Goal: Task Accomplishment & Management: Use online tool/utility

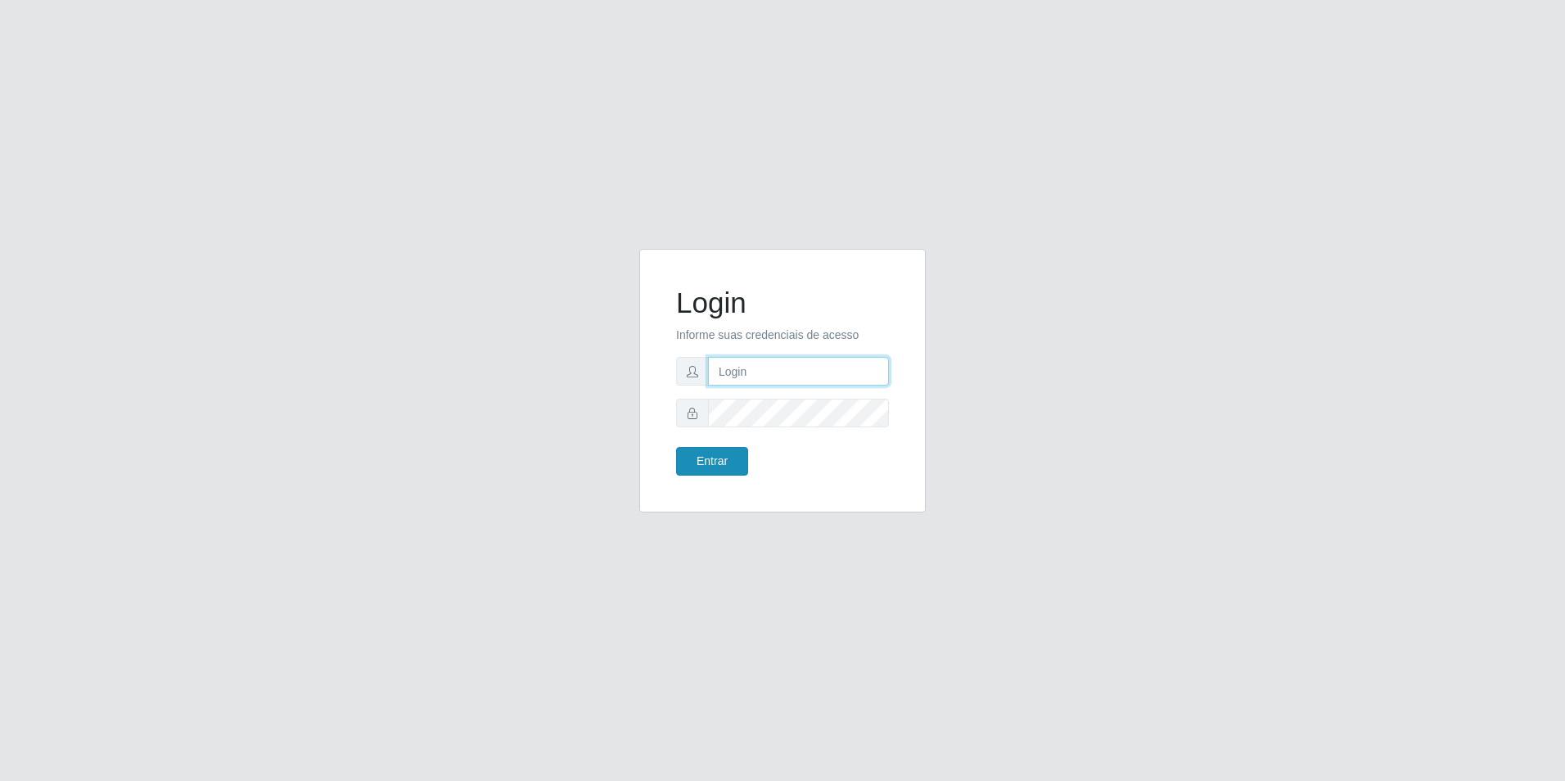
type input "[EMAIL_ADDRESS][DOMAIN_NAME]"
click at [720, 464] on button "Entrar" at bounding box center [712, 461] width 72 height 29
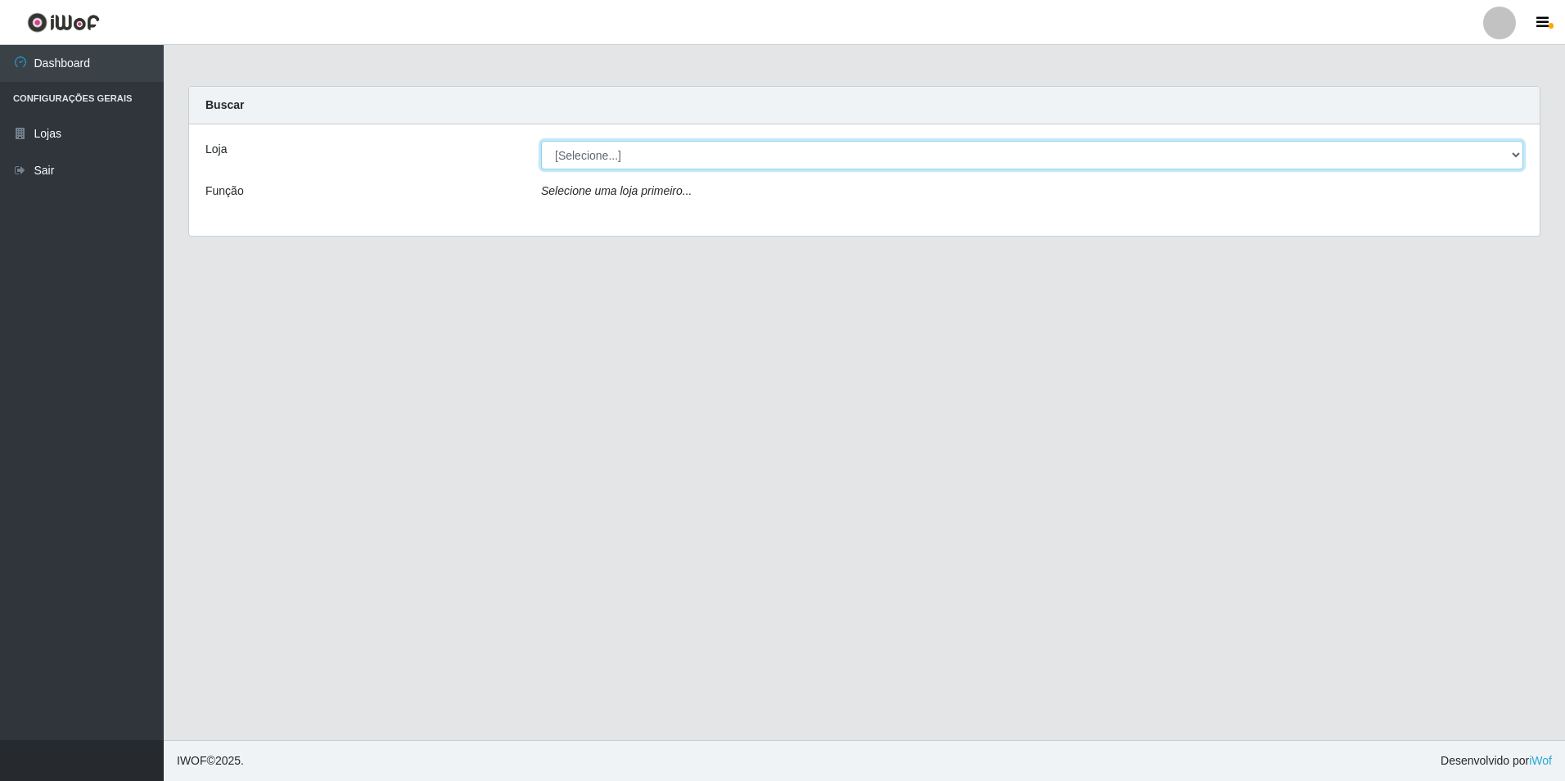
click at [789, 163] on select "[Selecione...] Extrabom - Loja 57 Anchieta" at bounding box center [1032, 155] width 982 height 29
select select "470"
click at [541, 141] on select "[Selecione...] Extrabom - Loja 57 Anchieta" at bounding box center [1032, 155] width 982 height 29
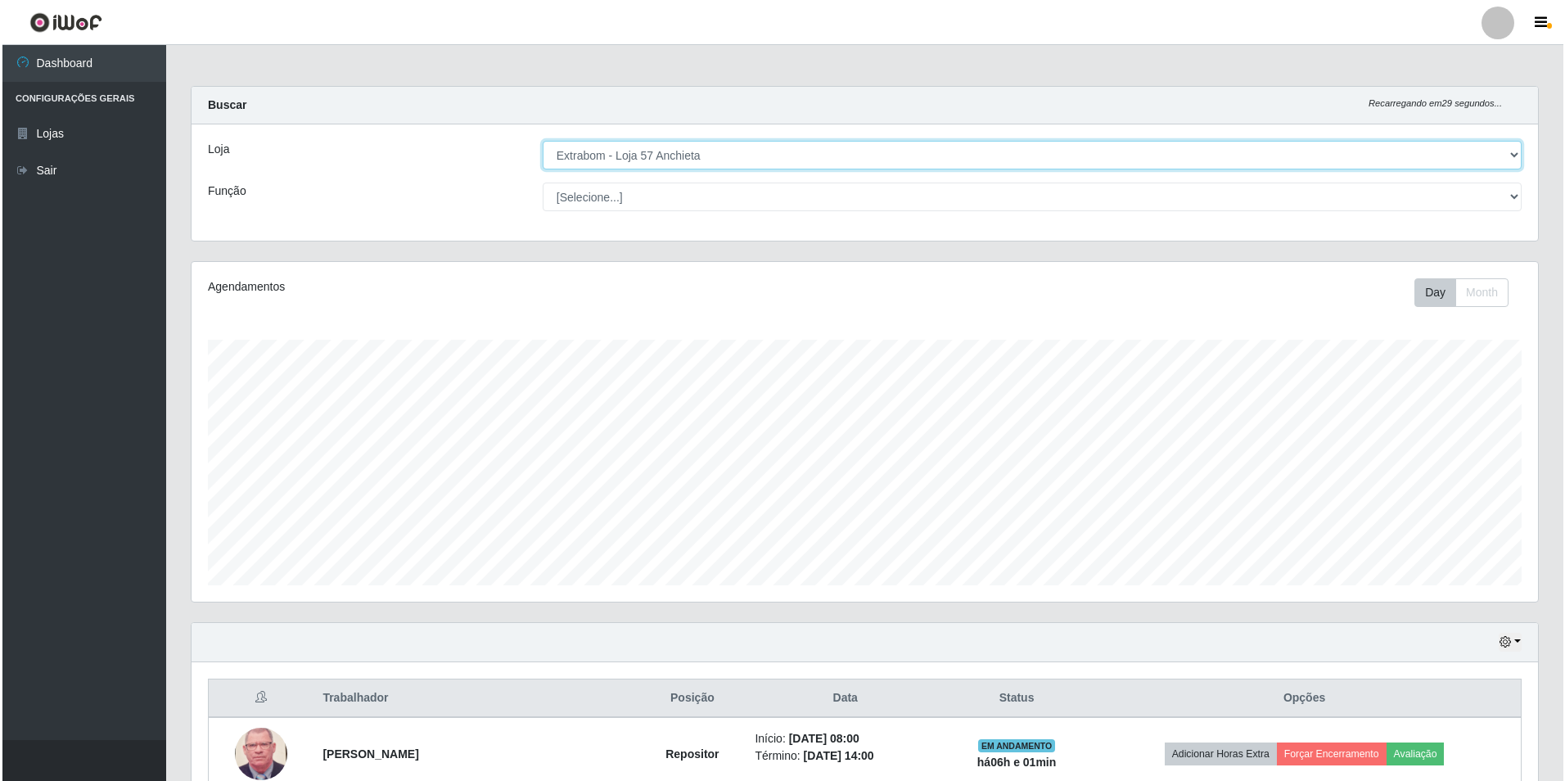
scroll to position [409, 0]
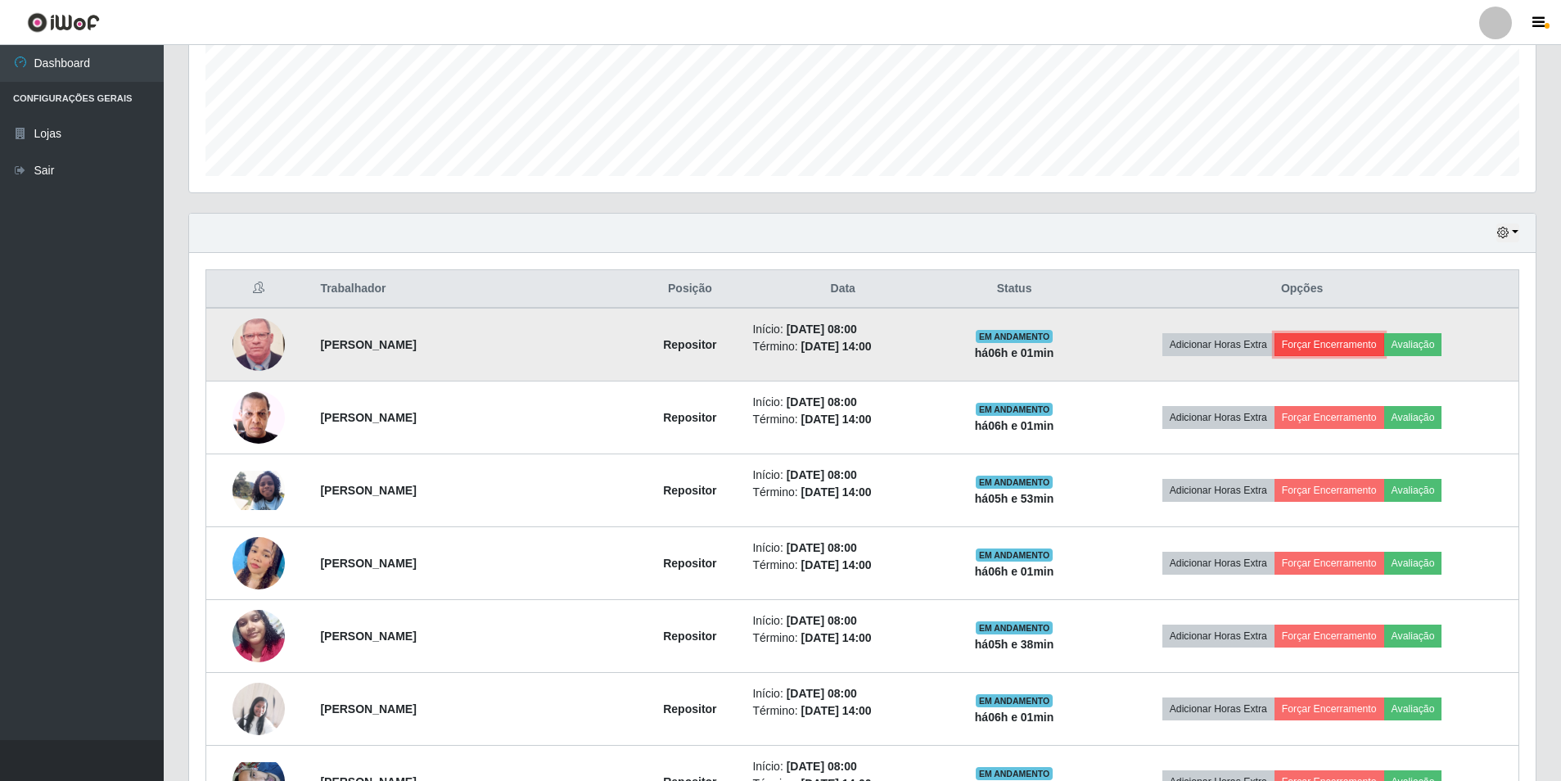
click at [1352, 352] on button "Forçar Encerramento" at bounding box center [1330, 344] width 110 height 23
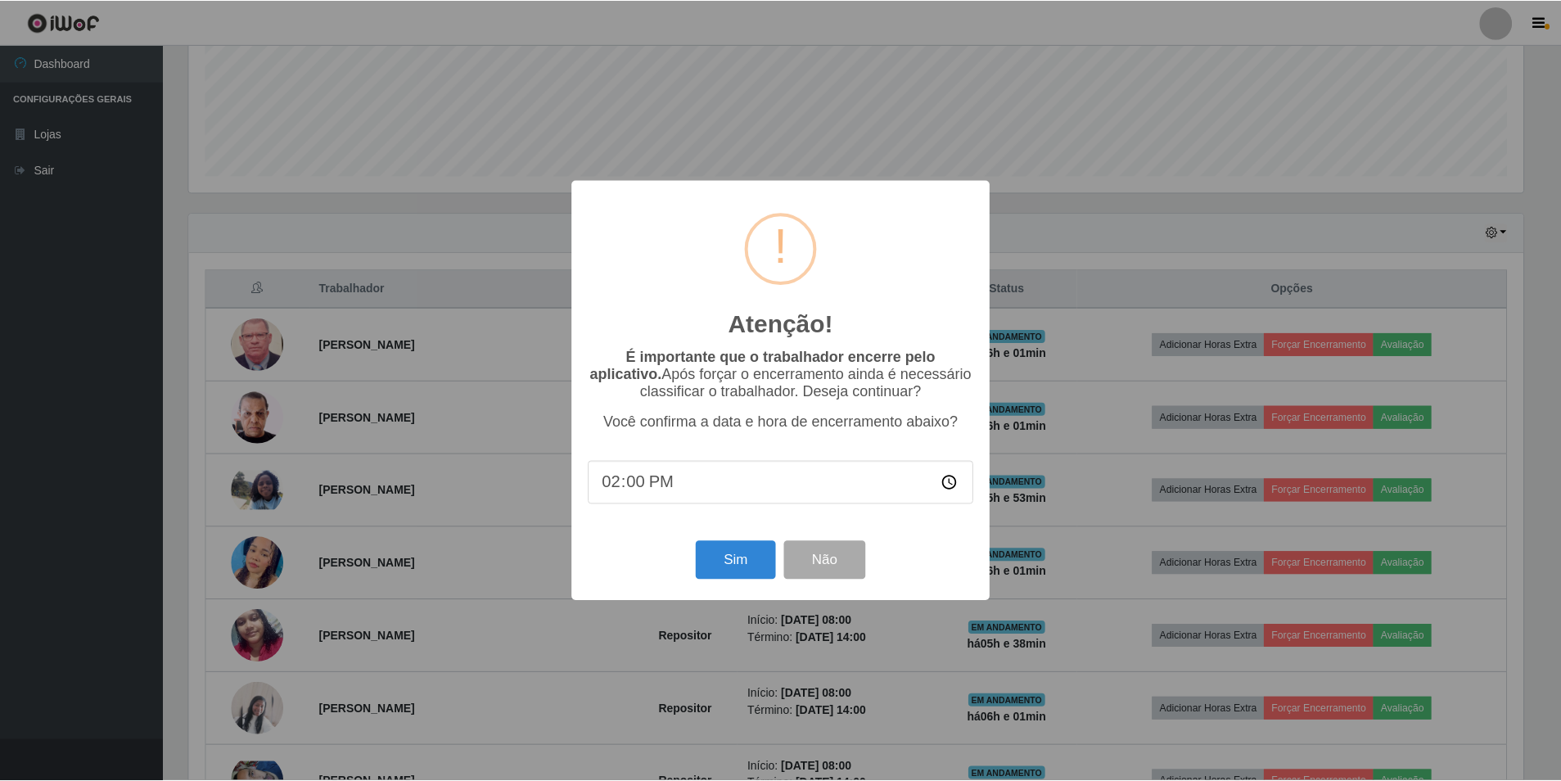
scroll to position [340, 1339]
click at [738, 576] on button "Sim" at bounding box center [737, 560] width 79 height 38
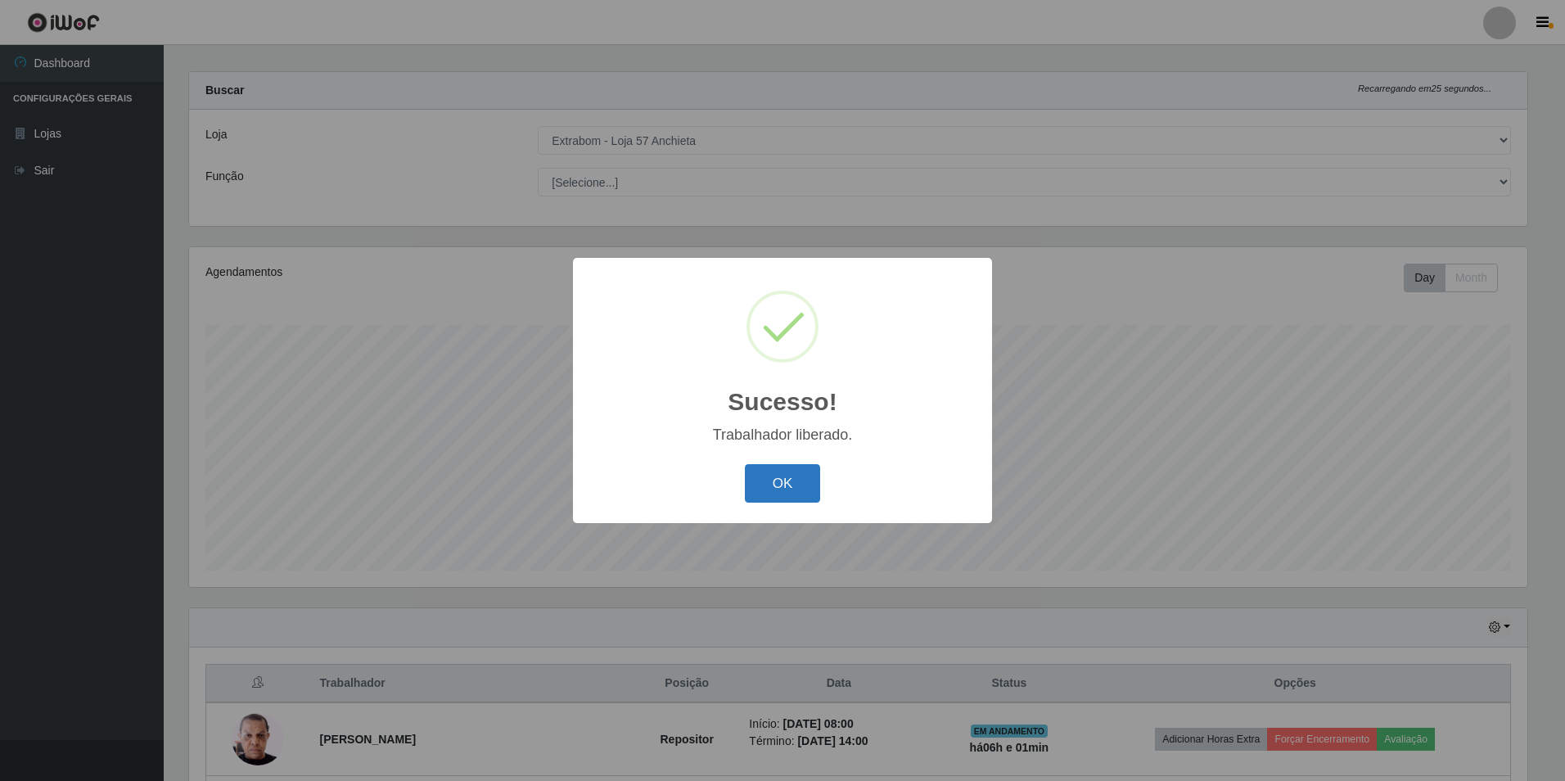
click at [782, 478] on button "OK" at bounding box center [783, 483] width 76 height 38
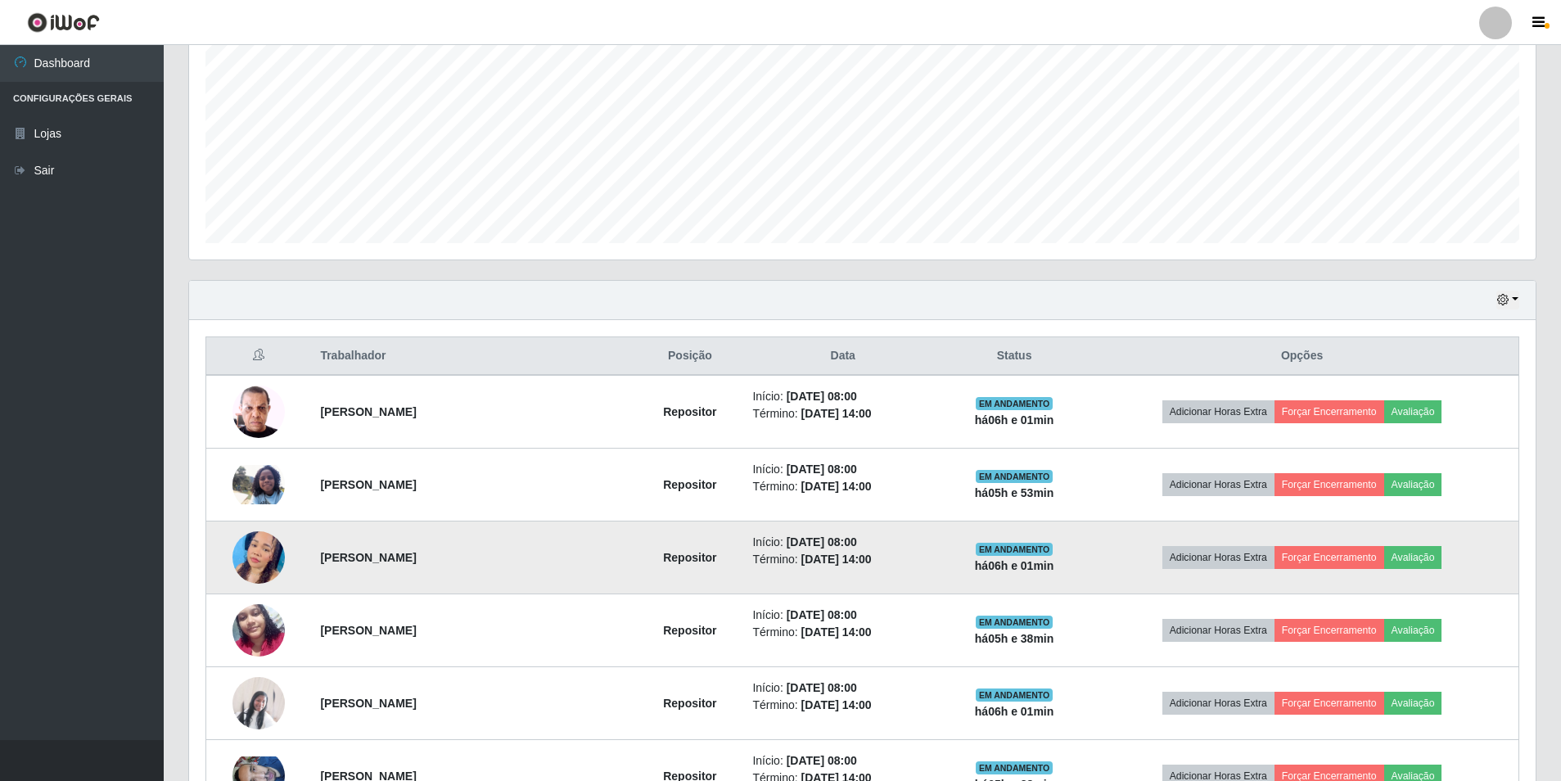
scroll to position [506, 0]
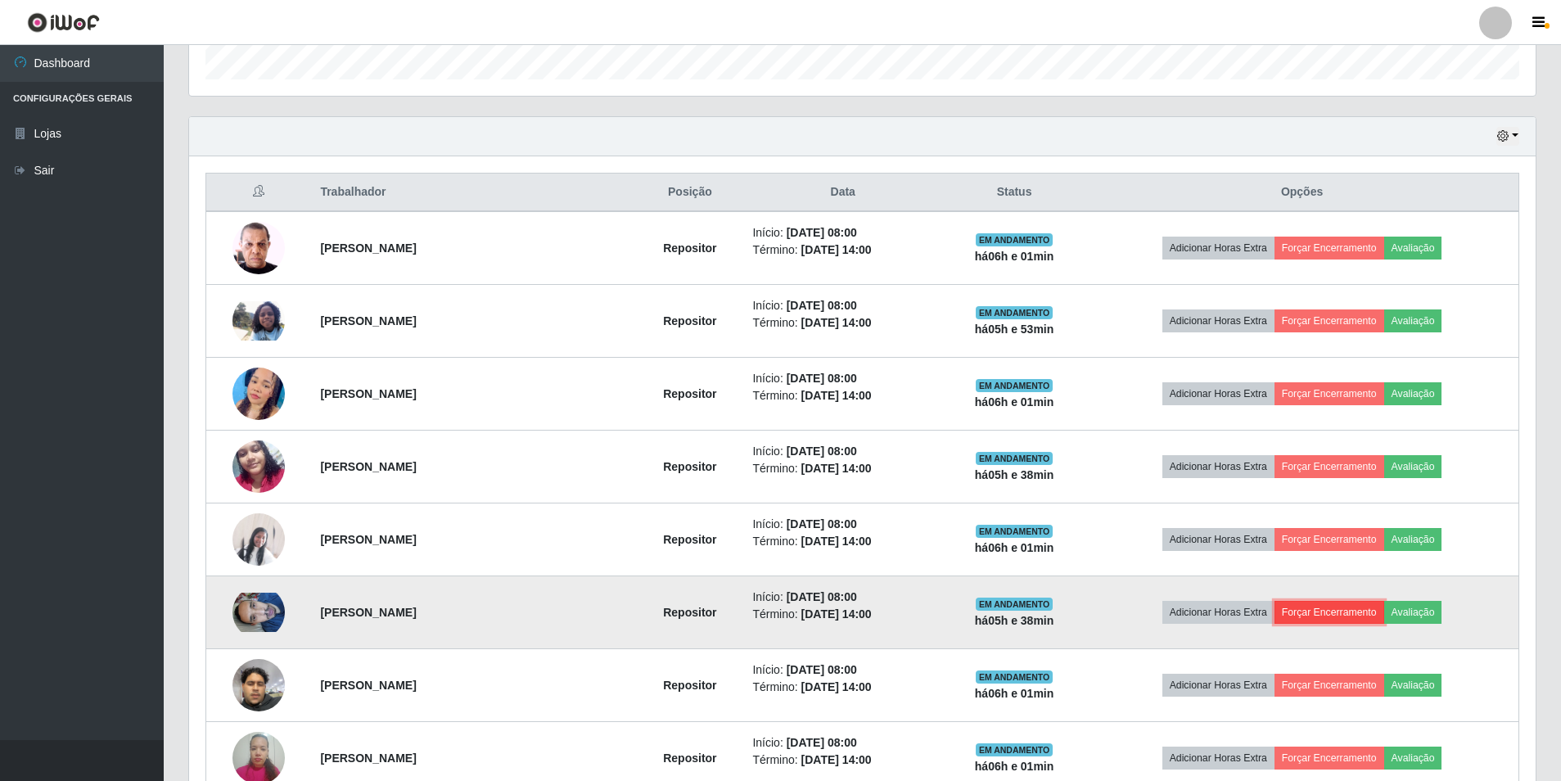
click at [1339, 618] on button "Forçar Encerramento" at bounding box center [1330, 612] width 110 height 23
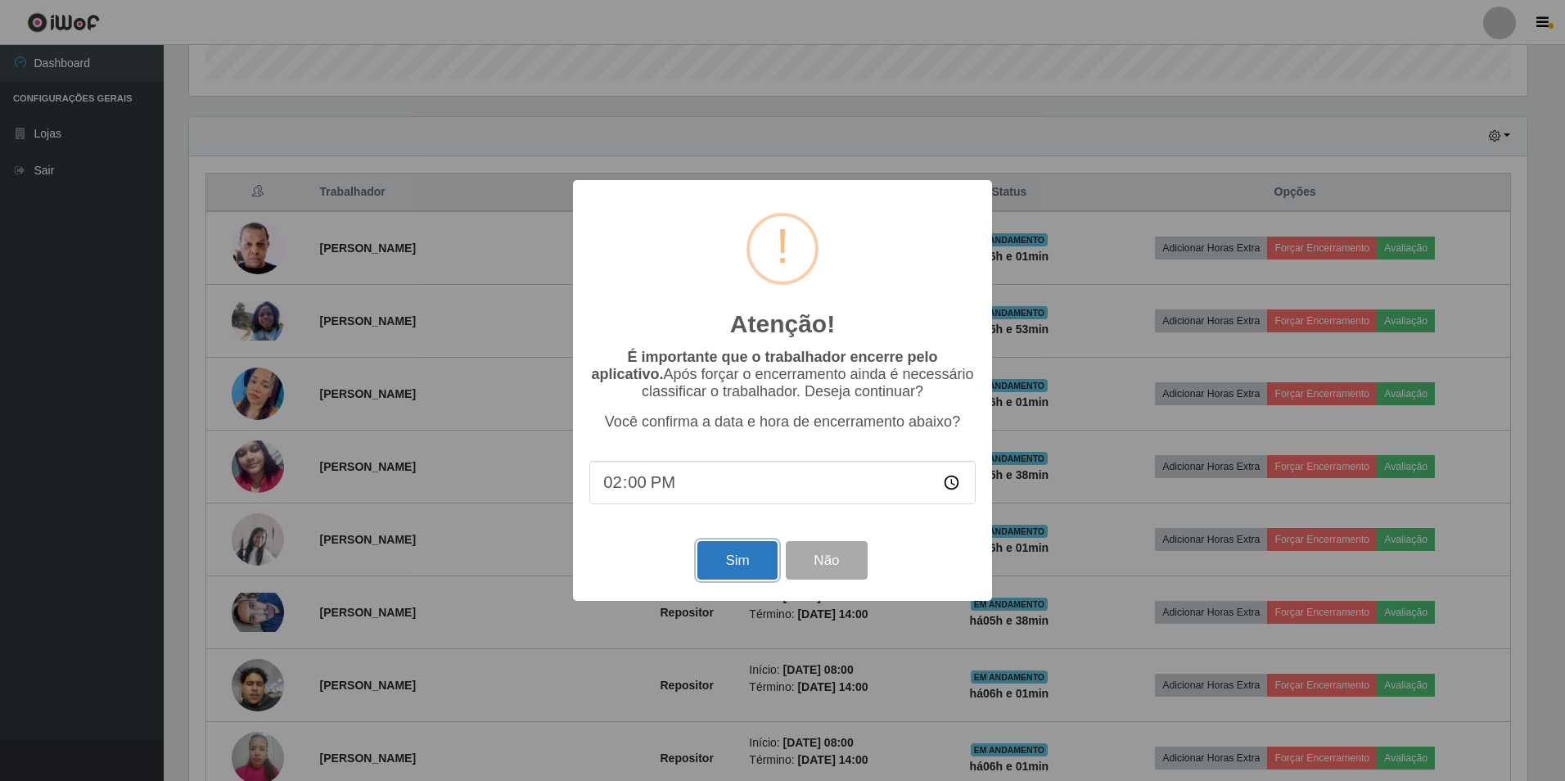
click at [770, 562] on button "Sim" at bounding box center [737, 560] width 79 height 38
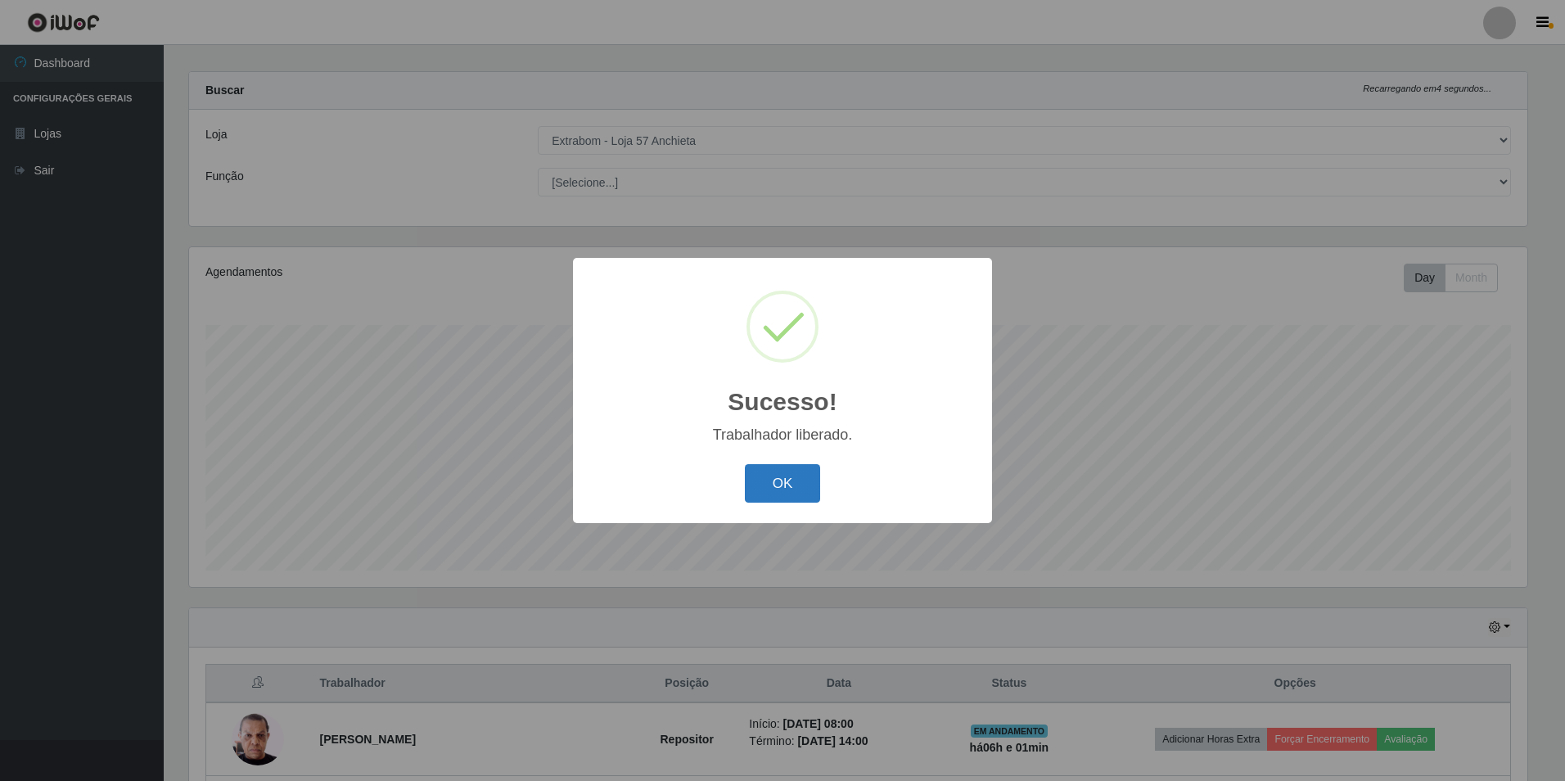
click at [754, 490] on button "OK" at bounding box center [783, 483] width 76 height 38
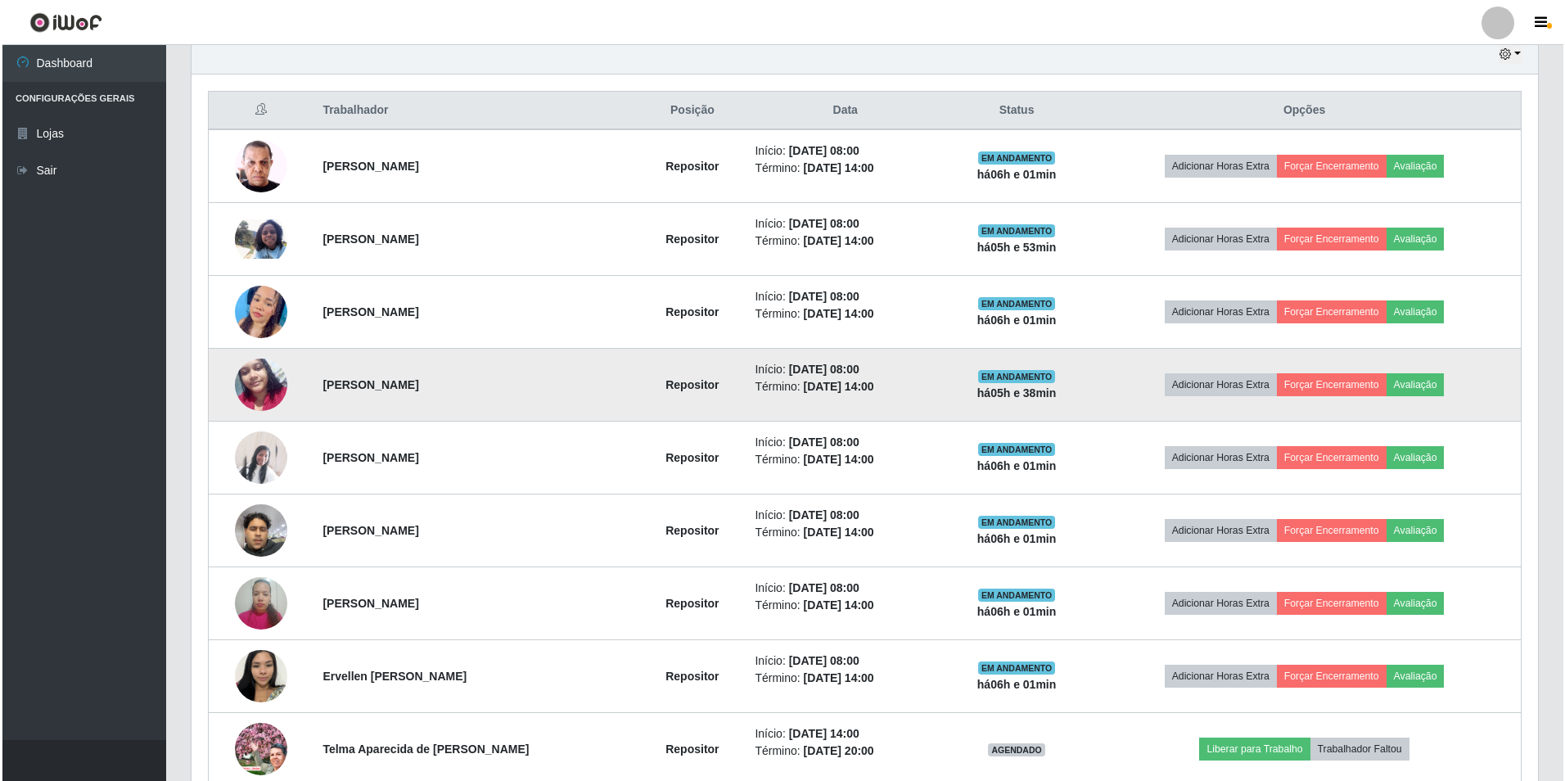
scroll to position [670, 0]
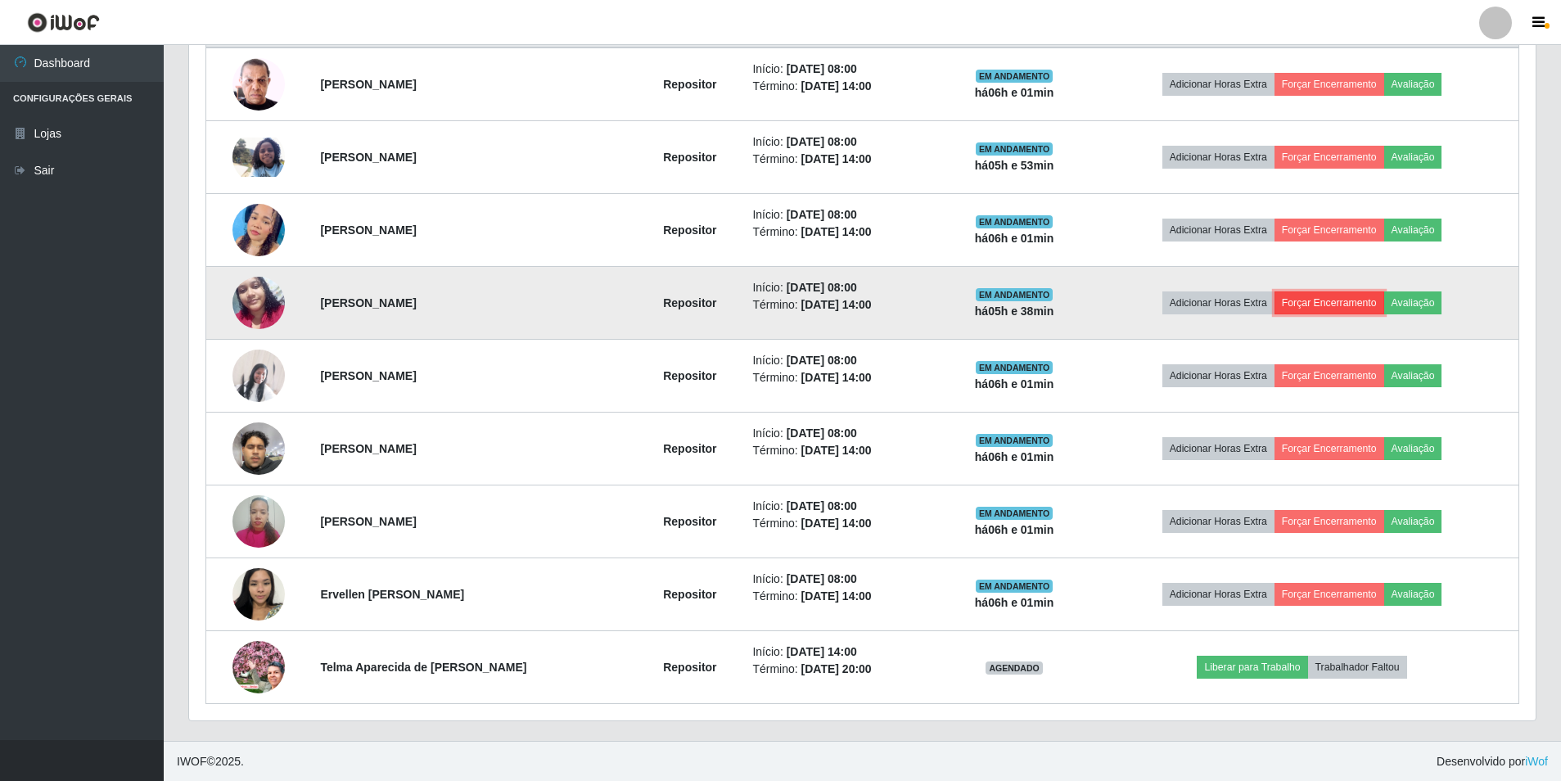
click at [1352, 297] on button "Forçar Encerramento" at bounding box center [1330, 302] width 110 height 23
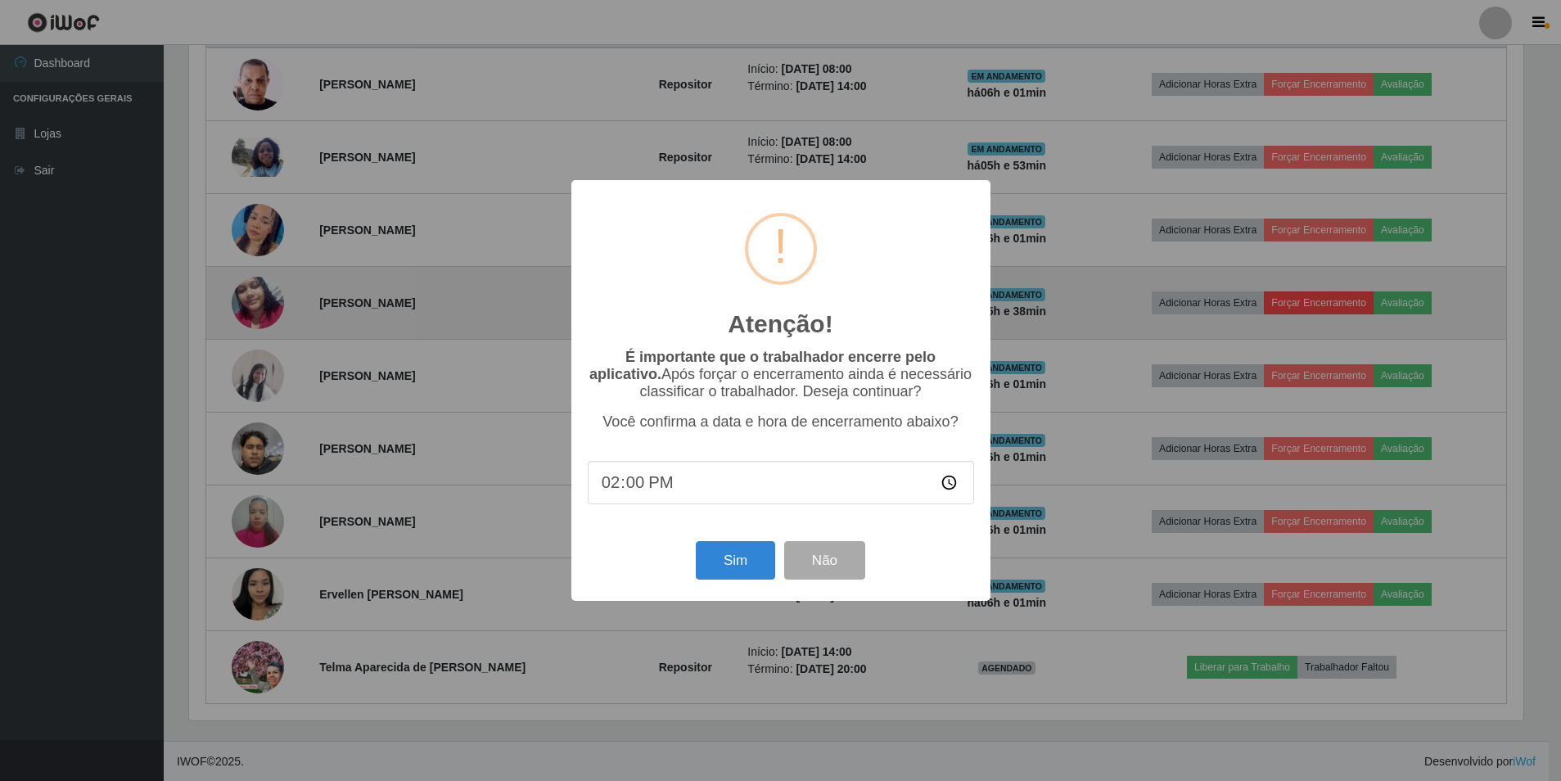
scroll to position [340, 1339]
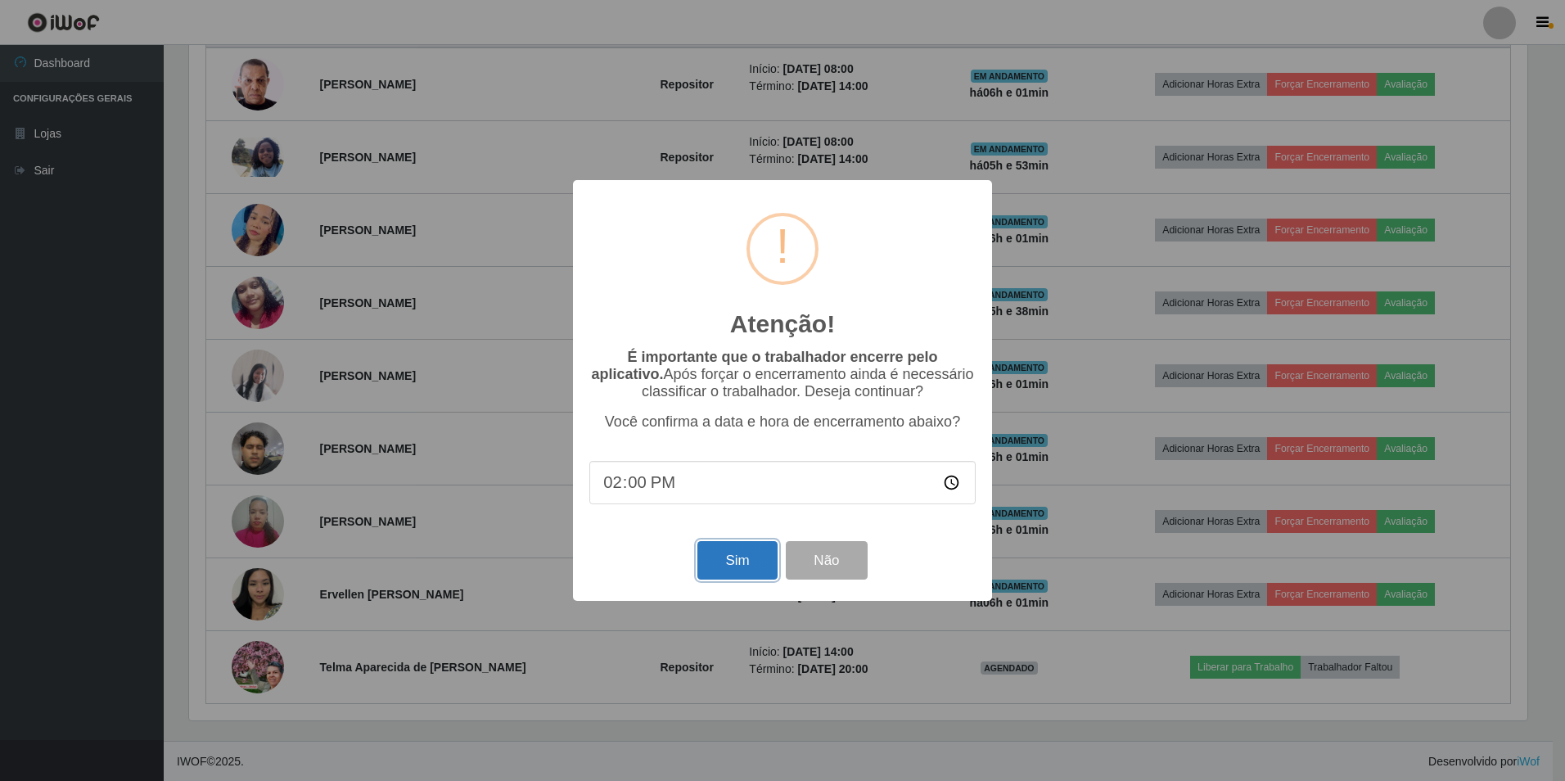
click at [717, 577] on button "Sim" at bounding box center [737, 560] width 79 height 38
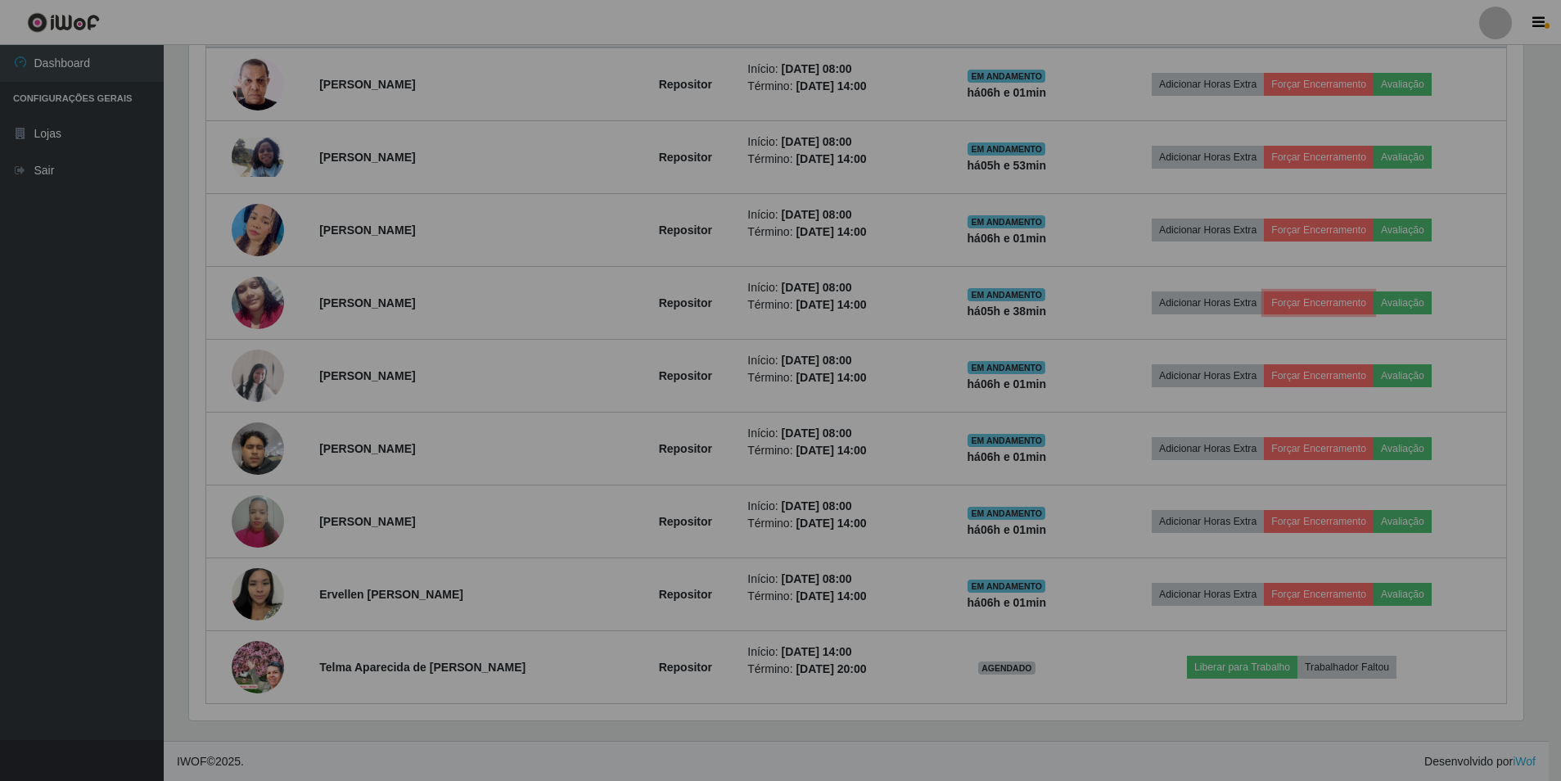
scroll to position [0, 0]
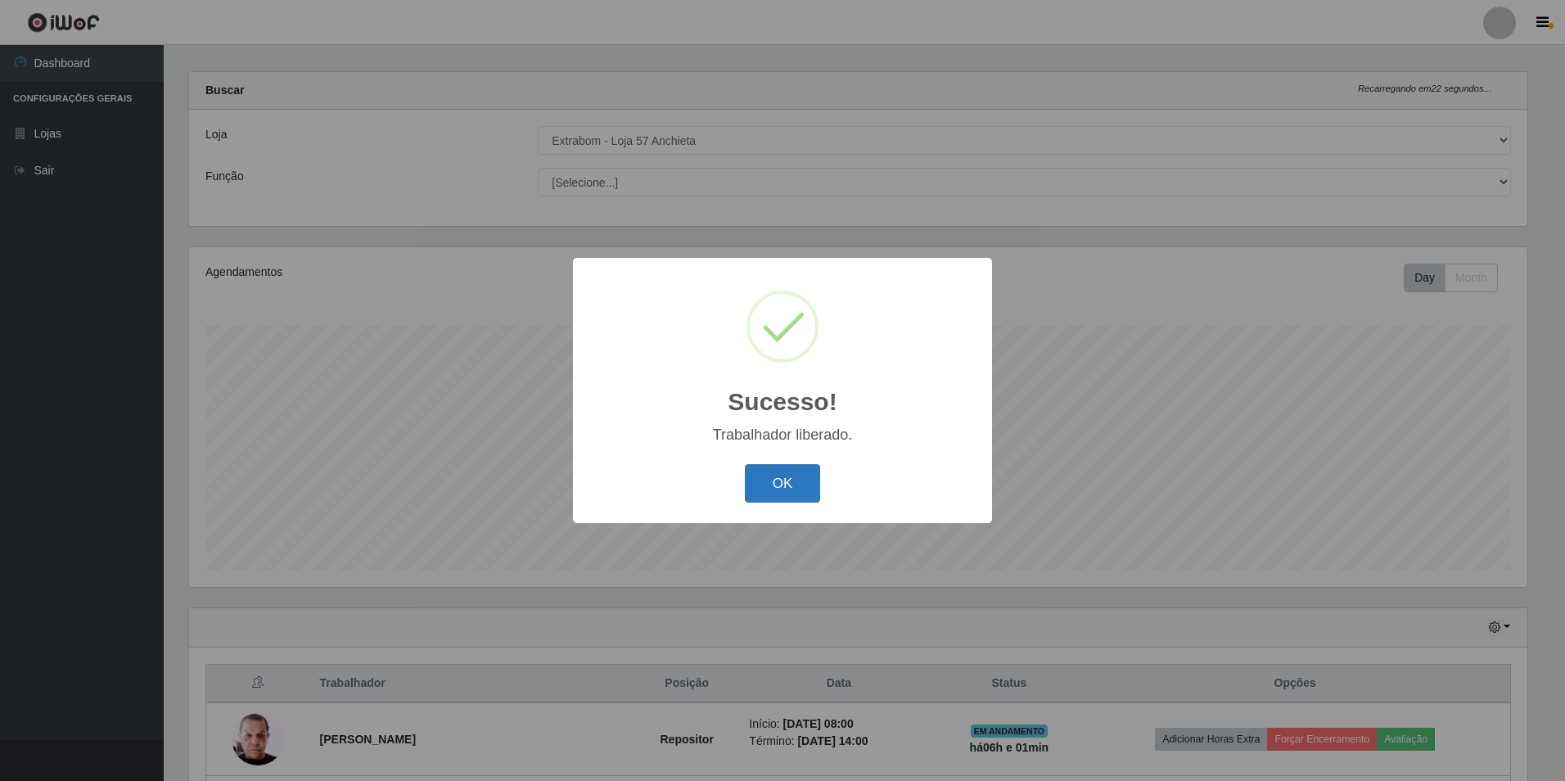
click at [778, 481] on button "OK" at bounding box center [783, 483] width 76 height 38
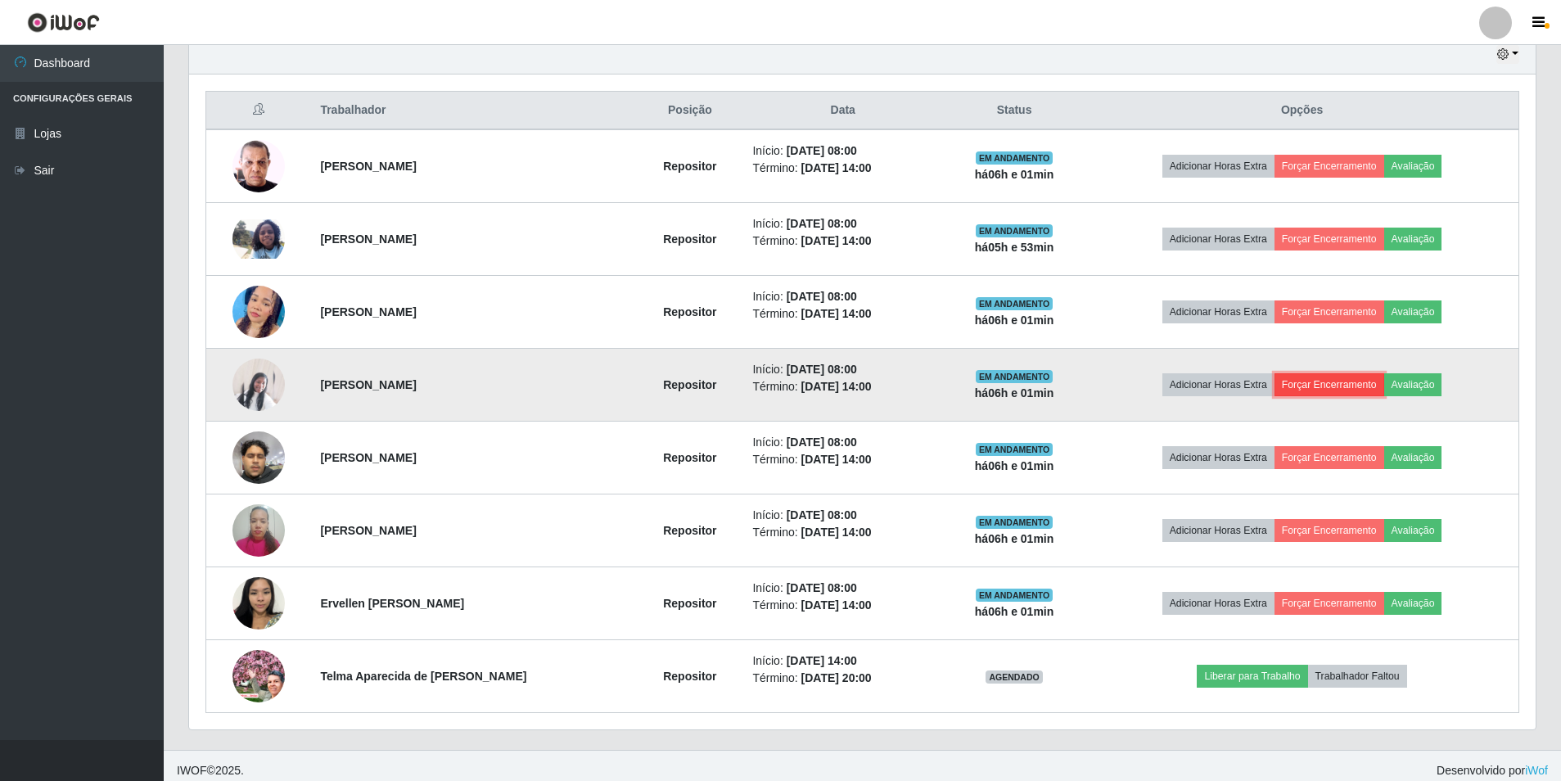
click at [1354, 385] on button "Forçar Encerramento" at bounding box center [1330, 384] width 110 height 23
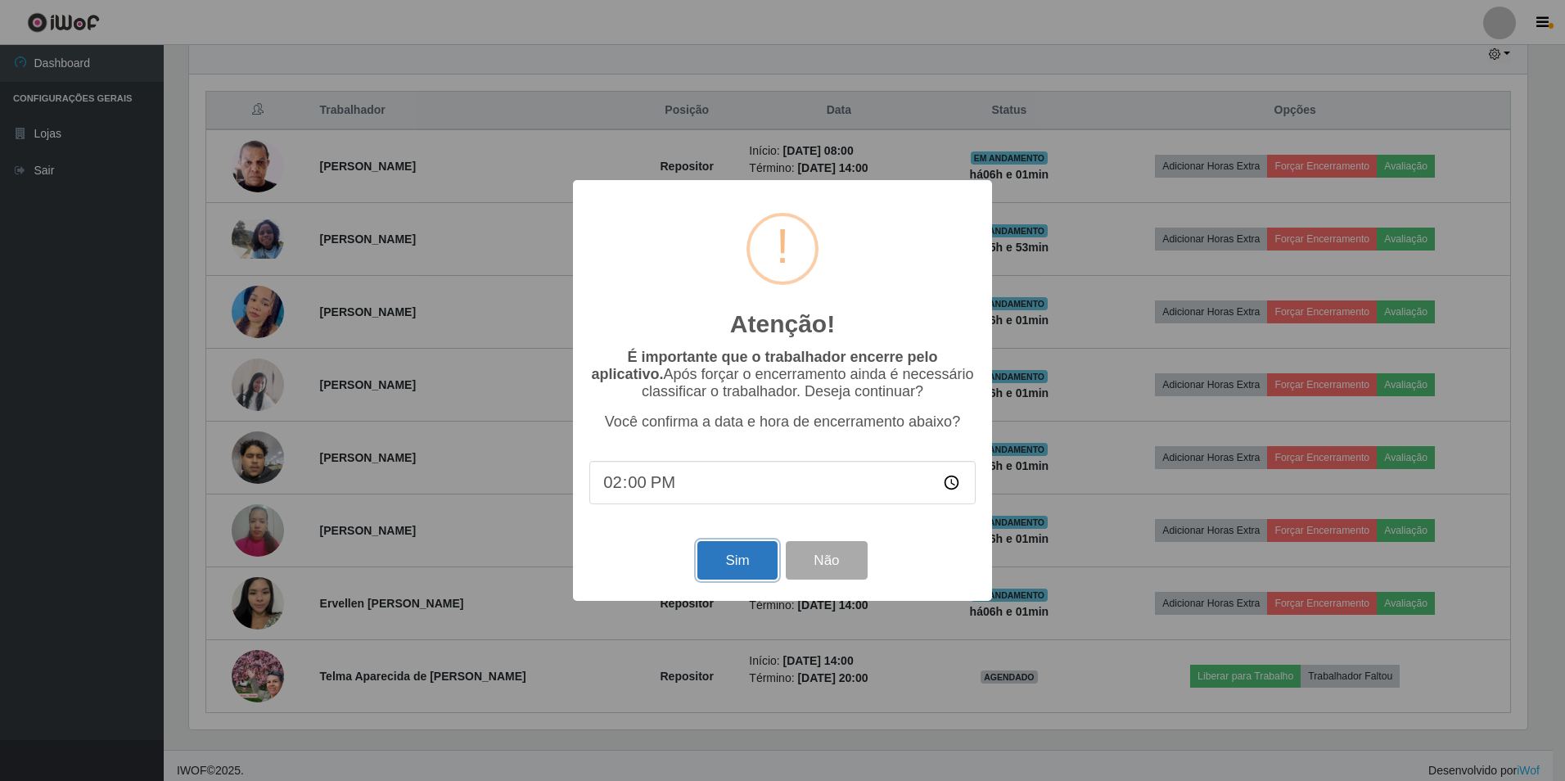
click at [747, 555] on button "Sim" at bounding box center [737, 560] width 79 height 38
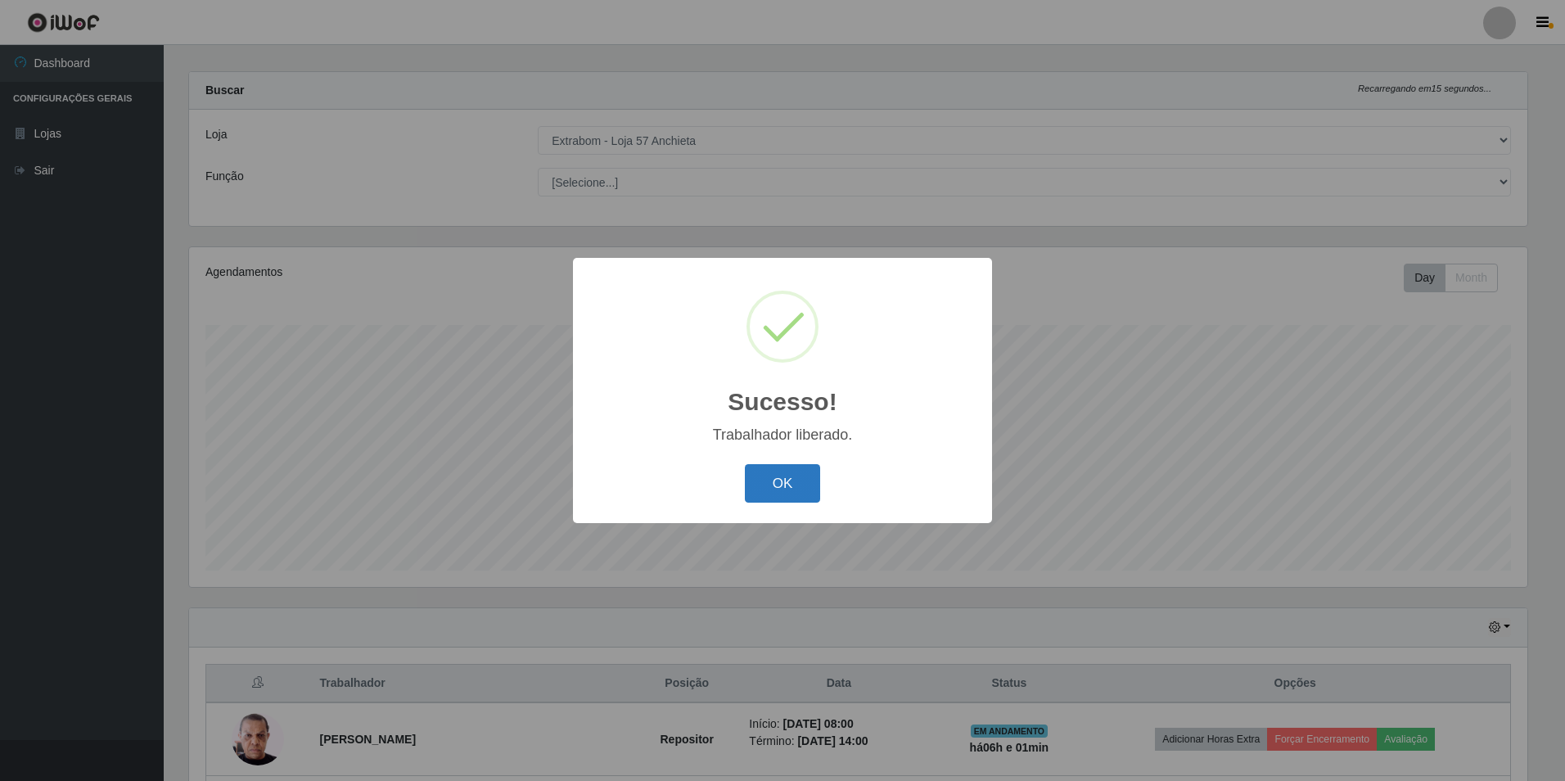
click at [784, 492] on button "OK" at bounding box center [783, 483] width 76 height 38
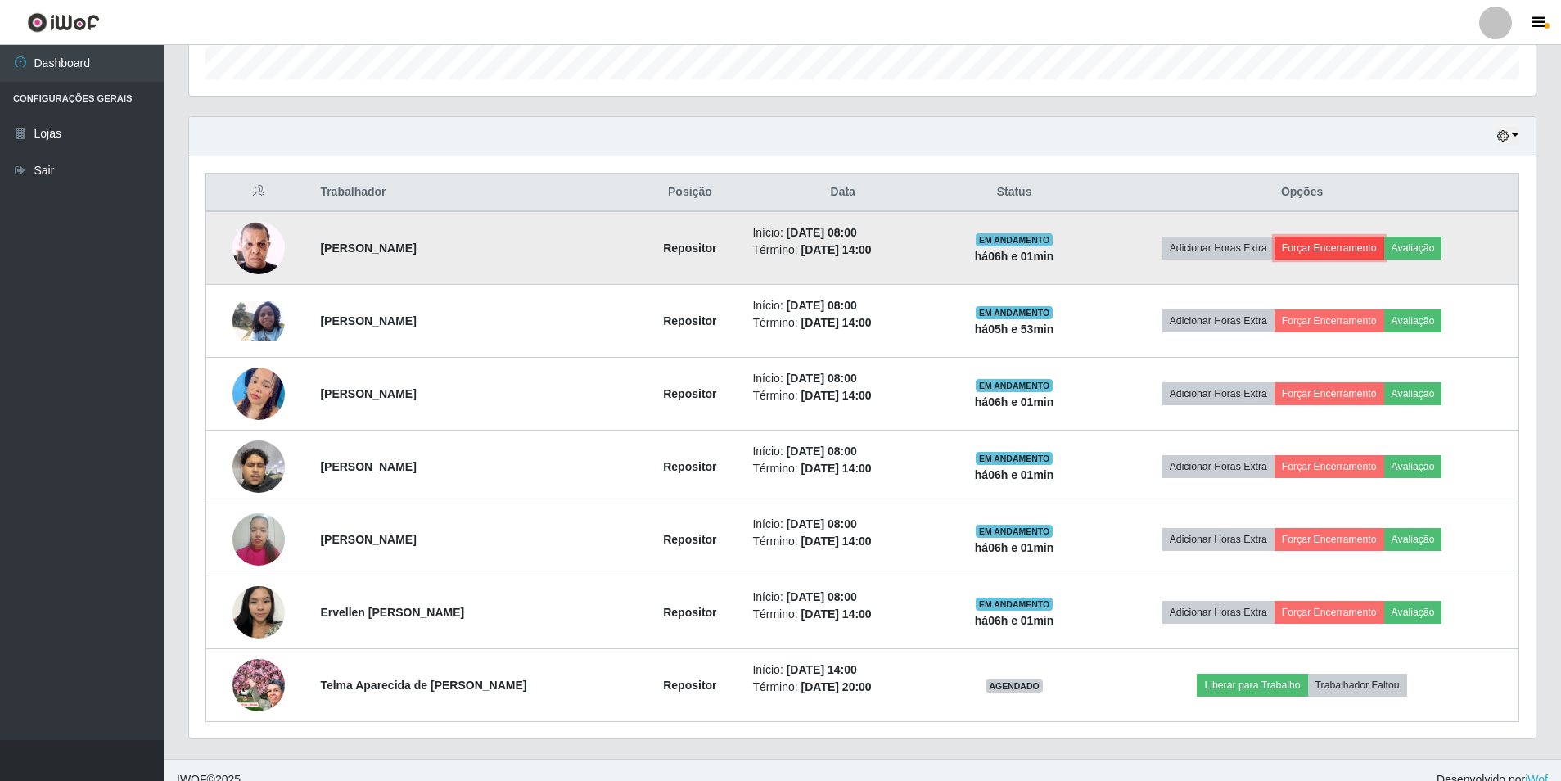
click at [1330, 246] on button "Forçar Encerramento" at bounding box center [1330, 248] width 110 height 23
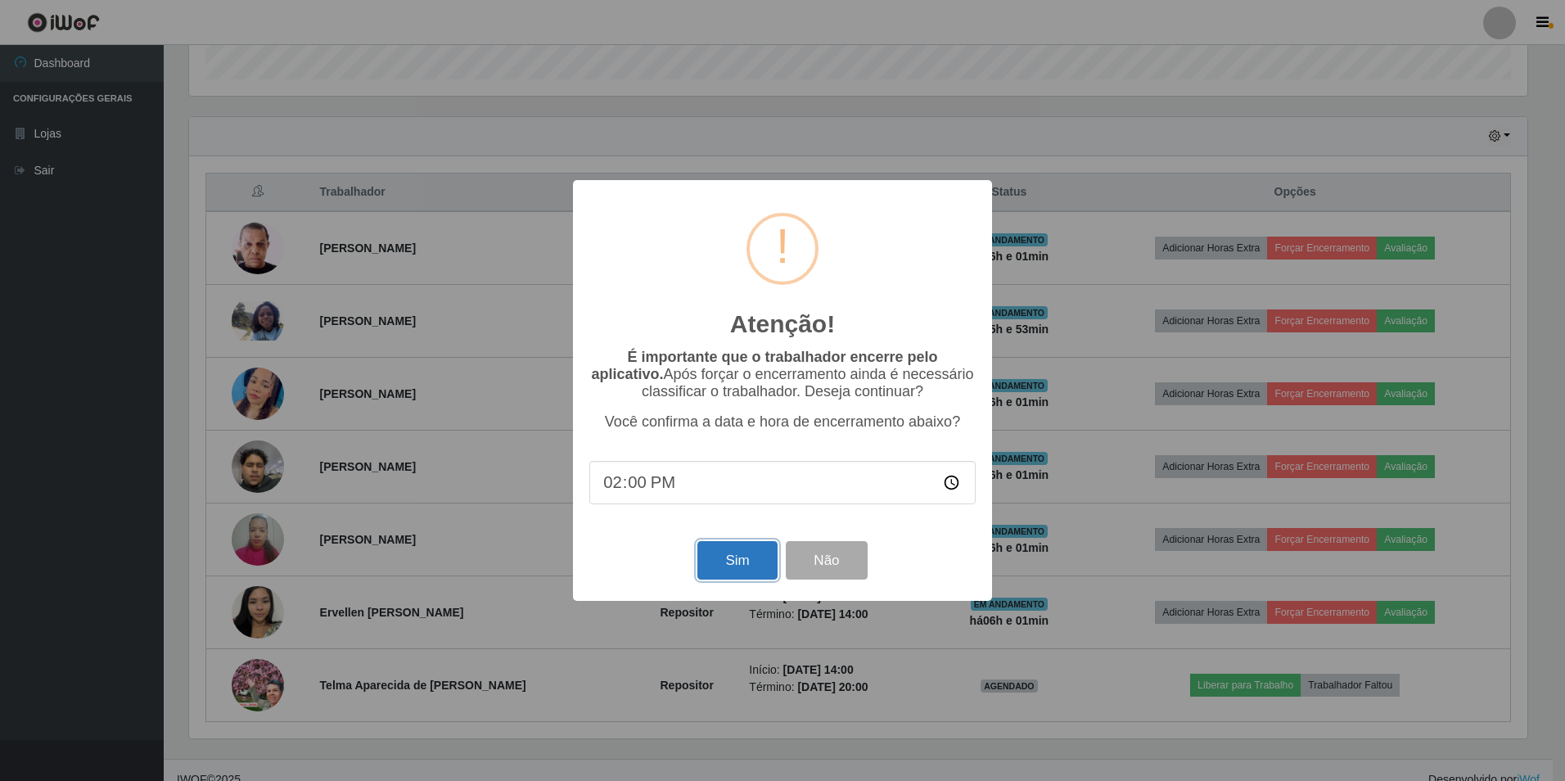
click at [726, 563] on button "Sim" at bounding box center [737, 560] width 79 height 38
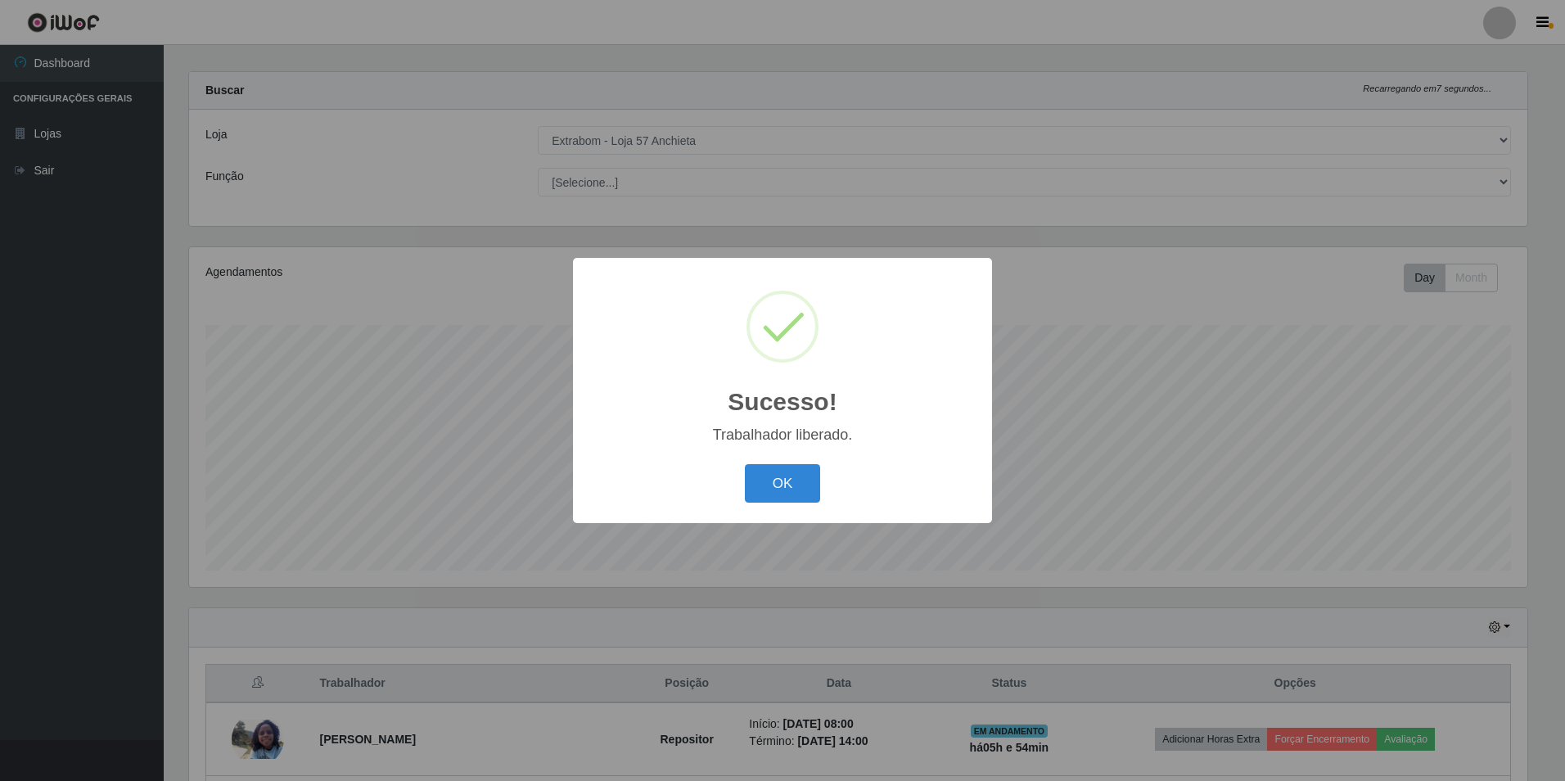
click at [767, 461] on div "OK Cancel" at bounding box center [782, 483] width 386 height 47
click at [783, 472] on button "OK" at bounding box center [783, 483] width 76 height 38
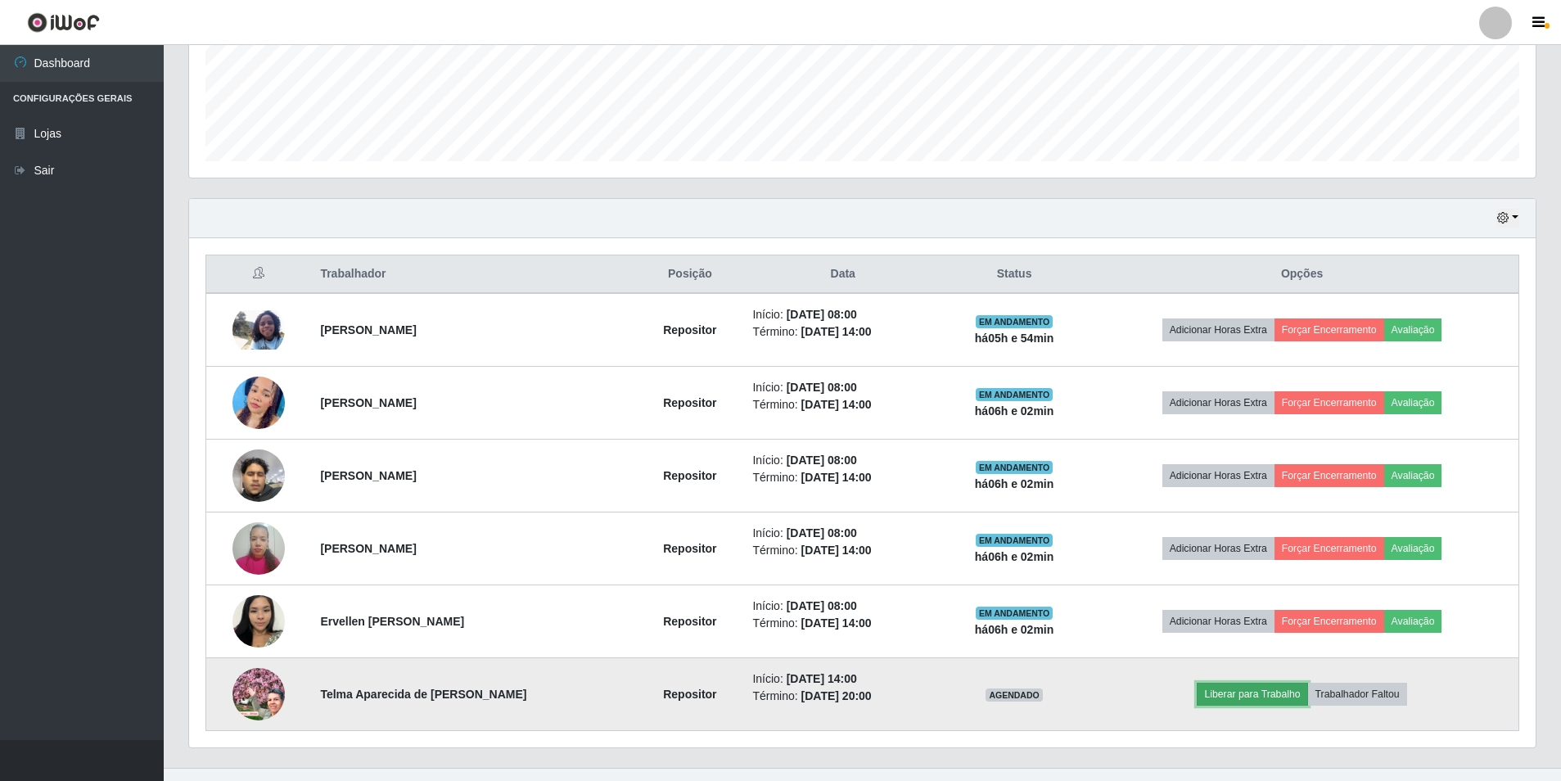
click at [1278, 702] on button "Liberar para Trabalho" at bounding box center [1252, 694] width 111 height 23
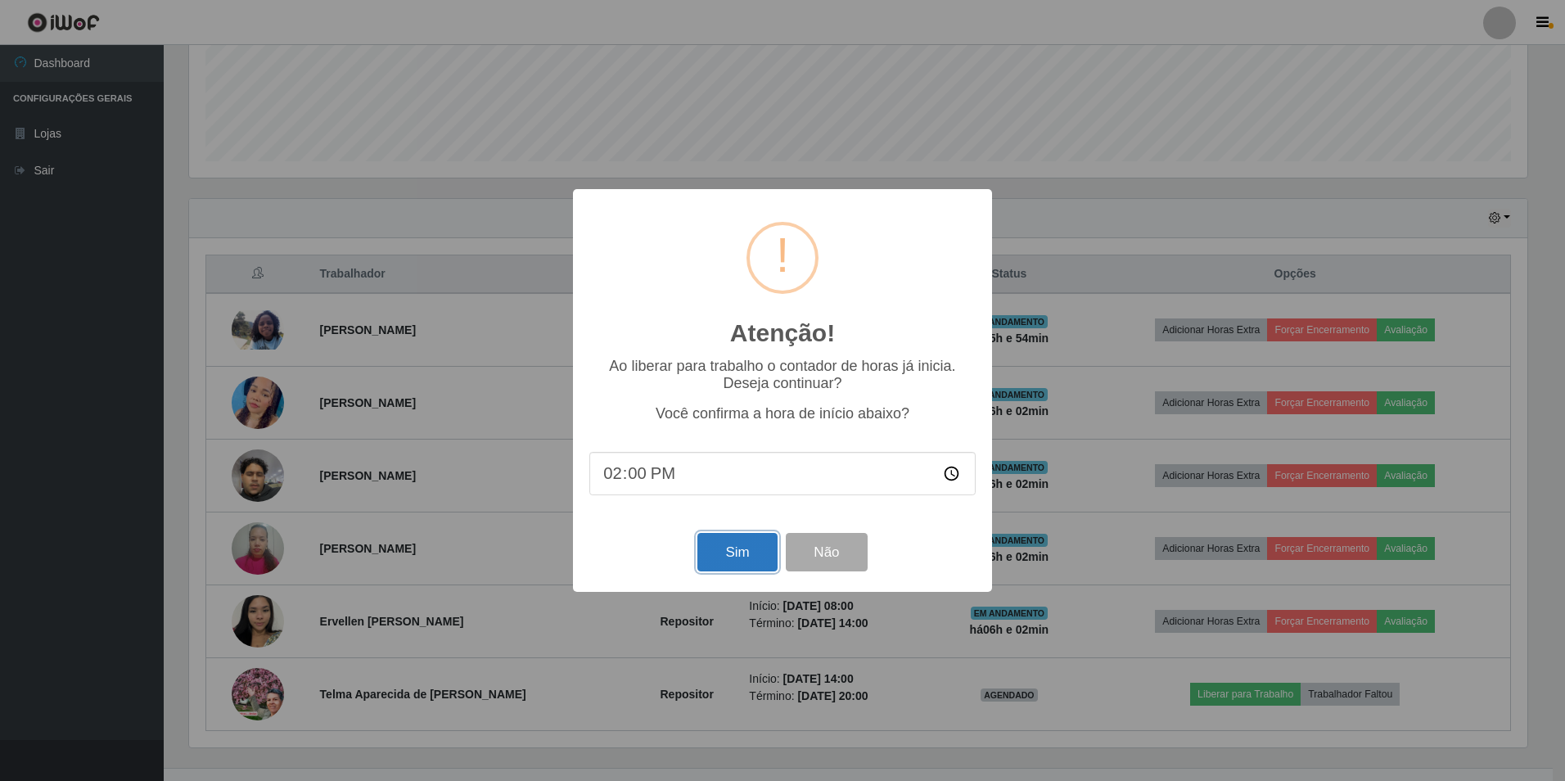
click at [743, 560] on button "Sim" at bounding box center [737, 552] width 79 height 38
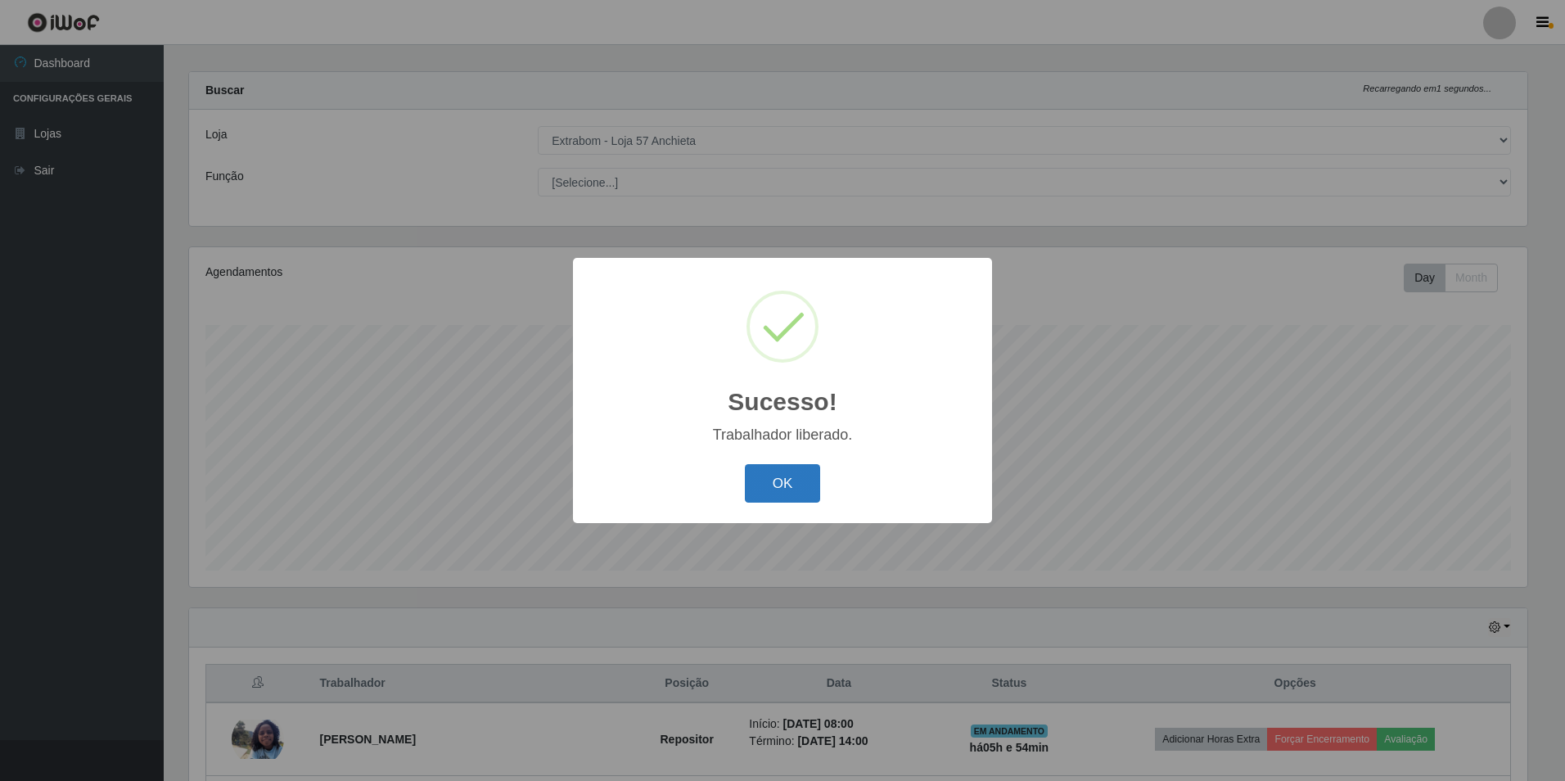
click at [786, 493] on button "OK" at bounding box center [783, 483] width 76 height 38
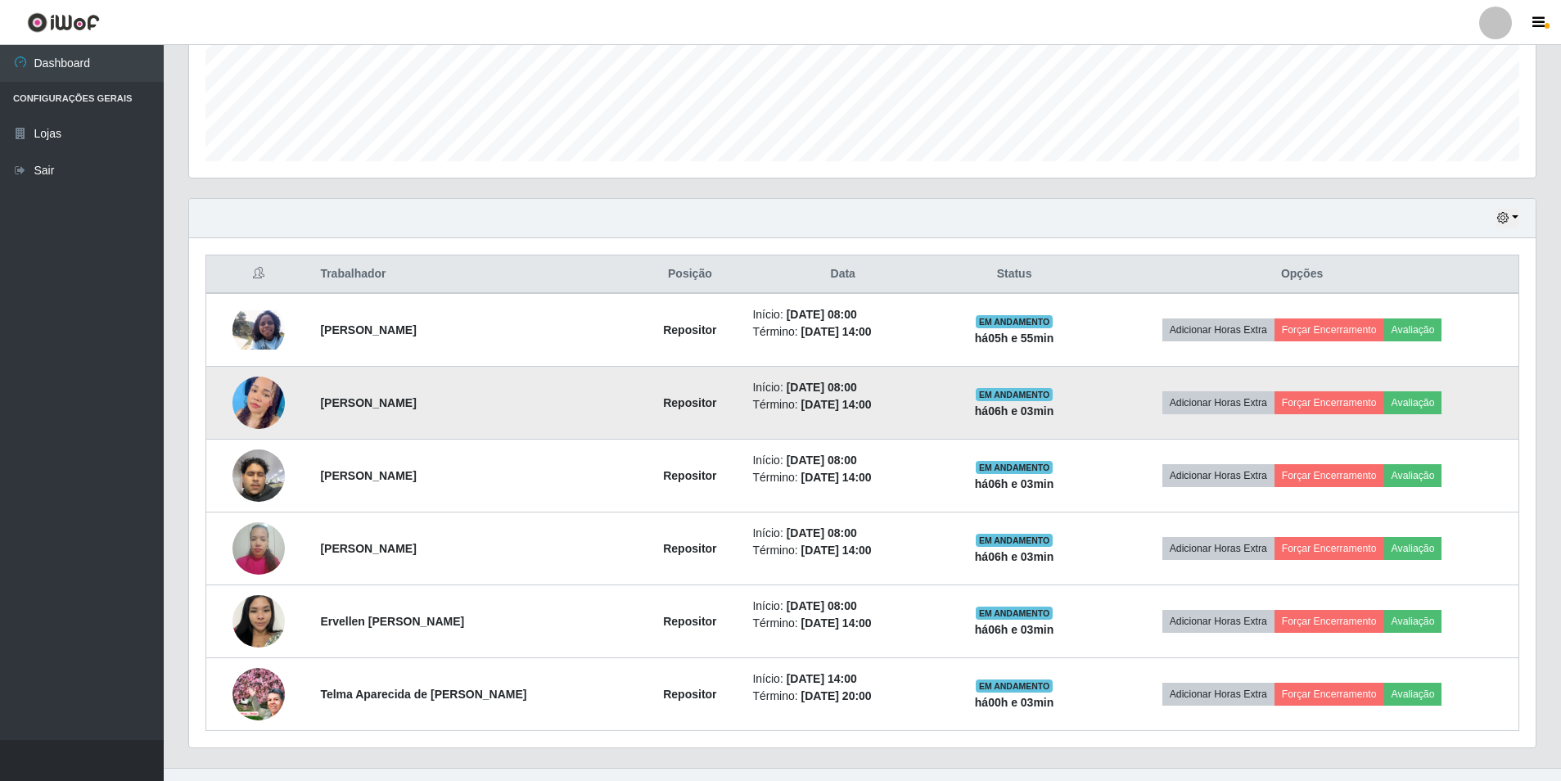
scroll to position [452, 0]
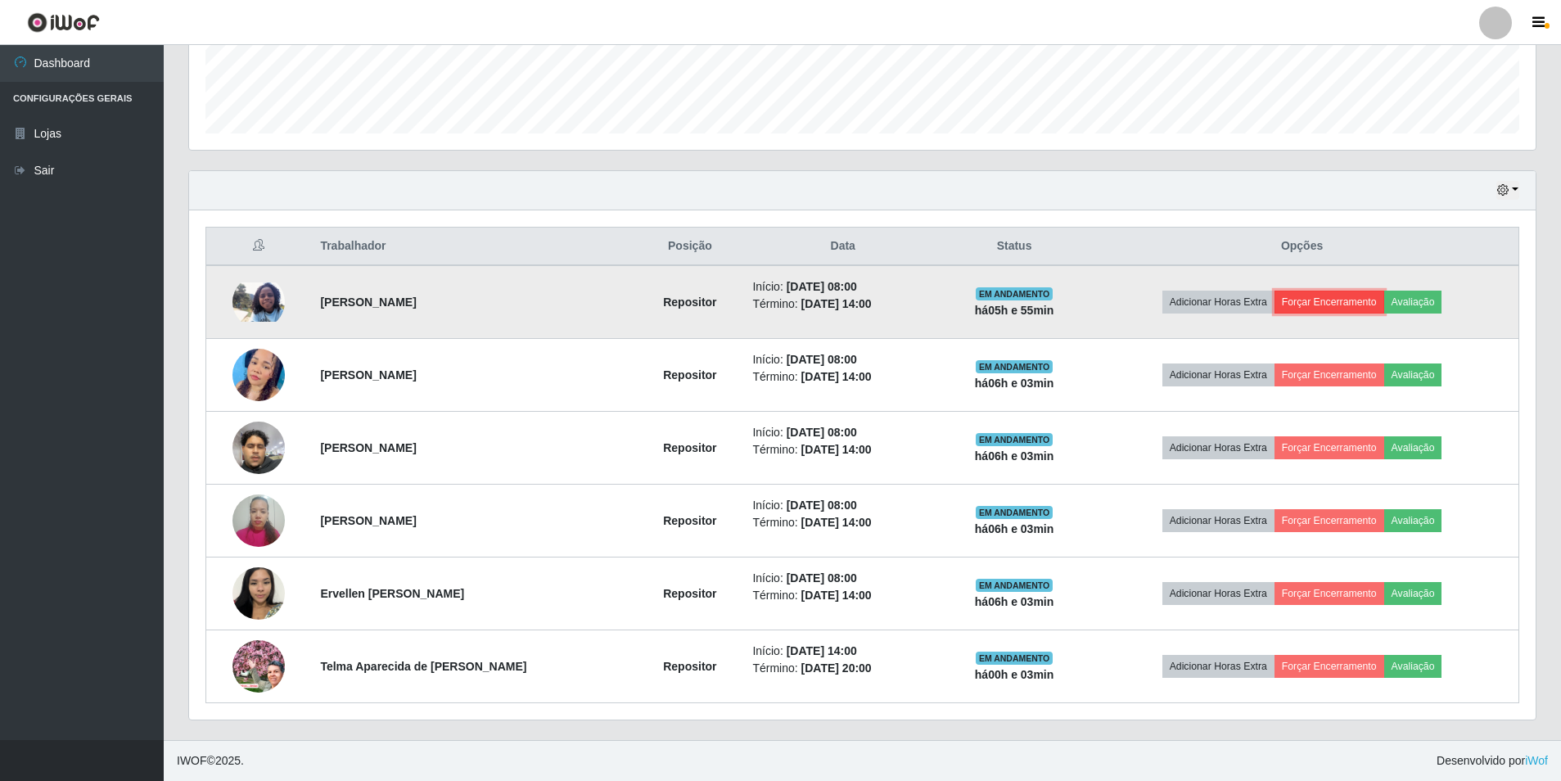
click at [1352, 305] on button "Forçar Encerramento" at bounding box center [1330, 302] width 110 height 23
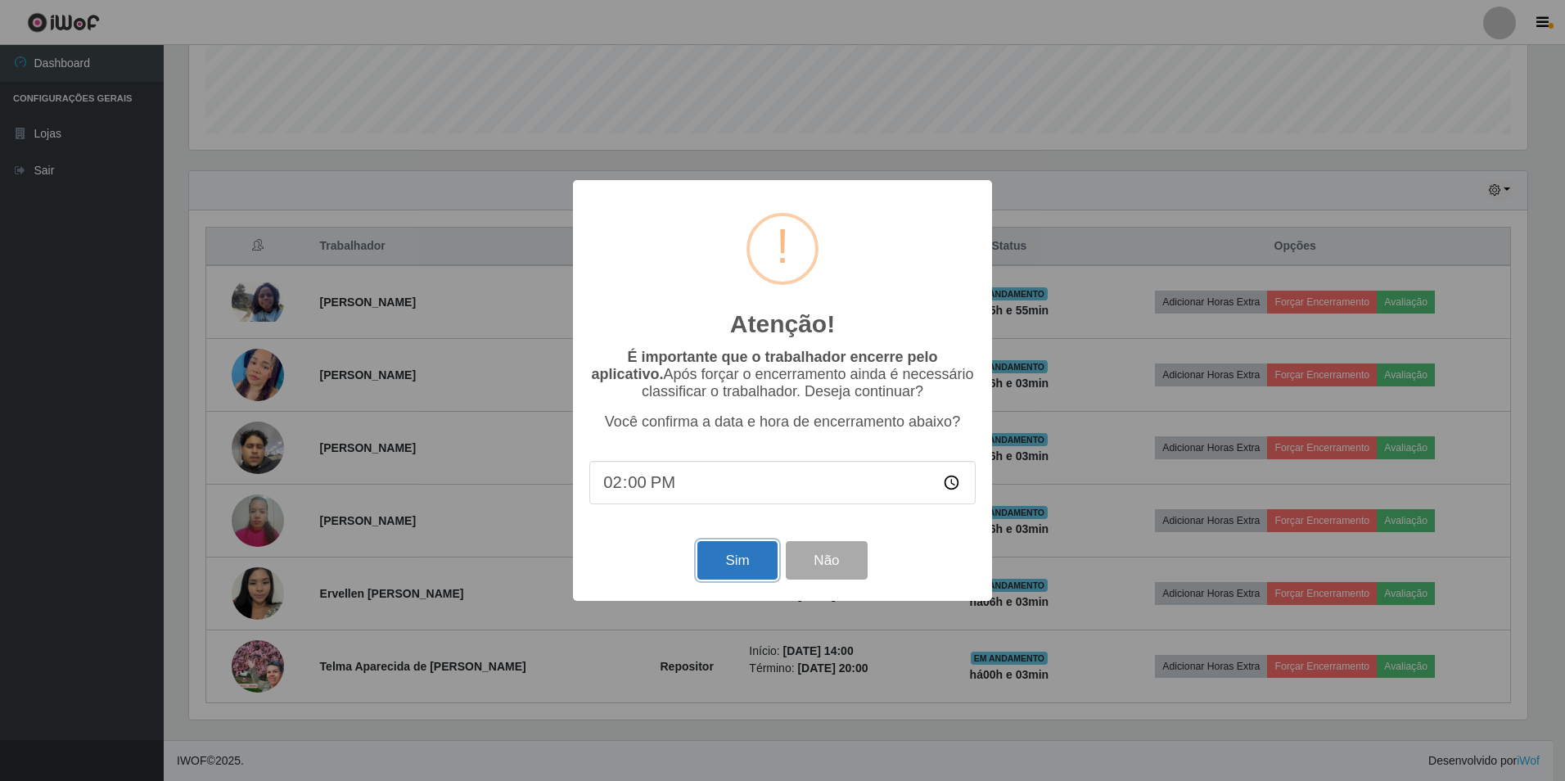
click at [746, 576] on button "Sim" at bounding box center [737, 560] width 79 height 38
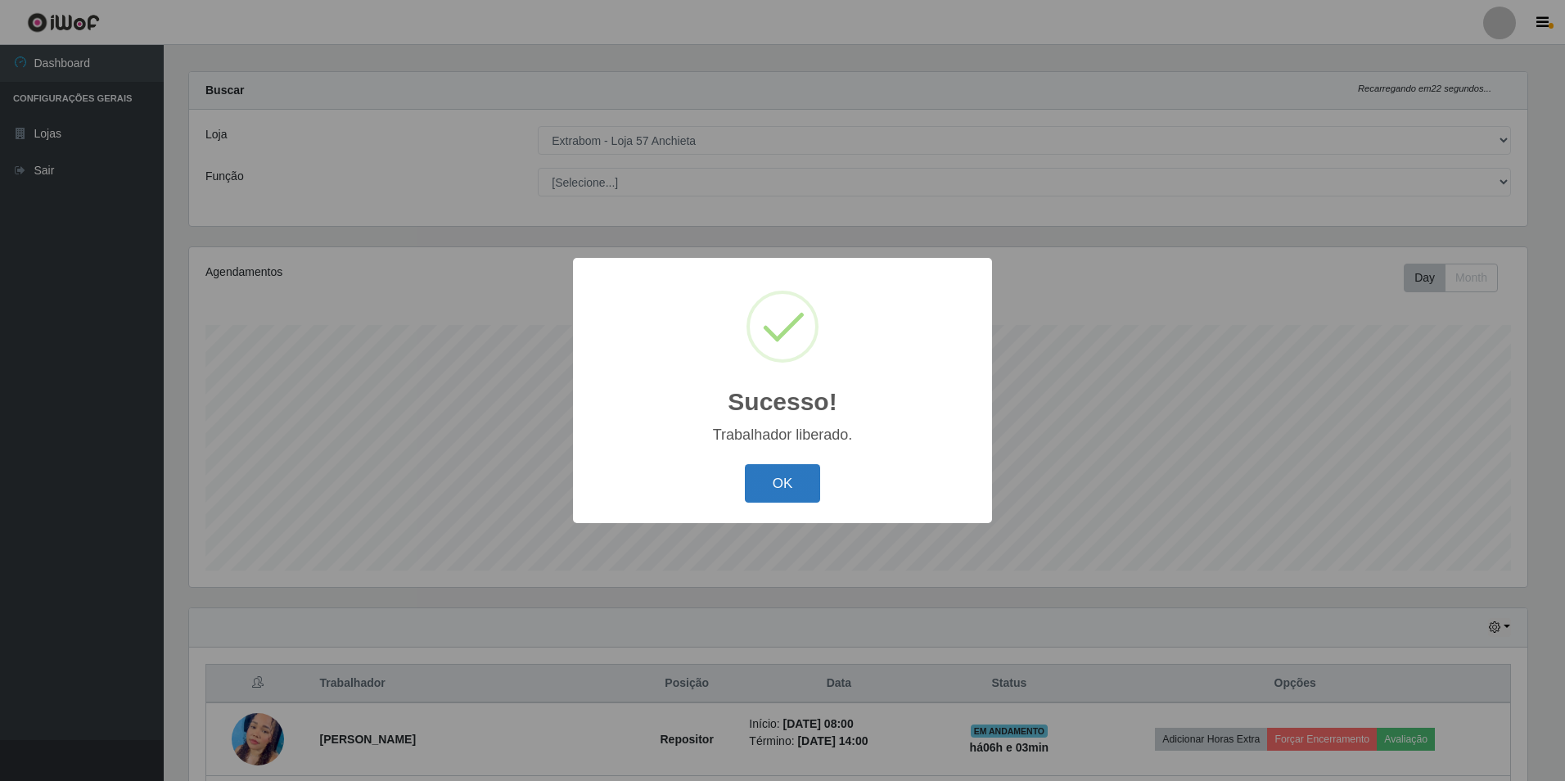
click at [784, 485] on button "OK" at bounding box center [783, 483] width 76 height 38
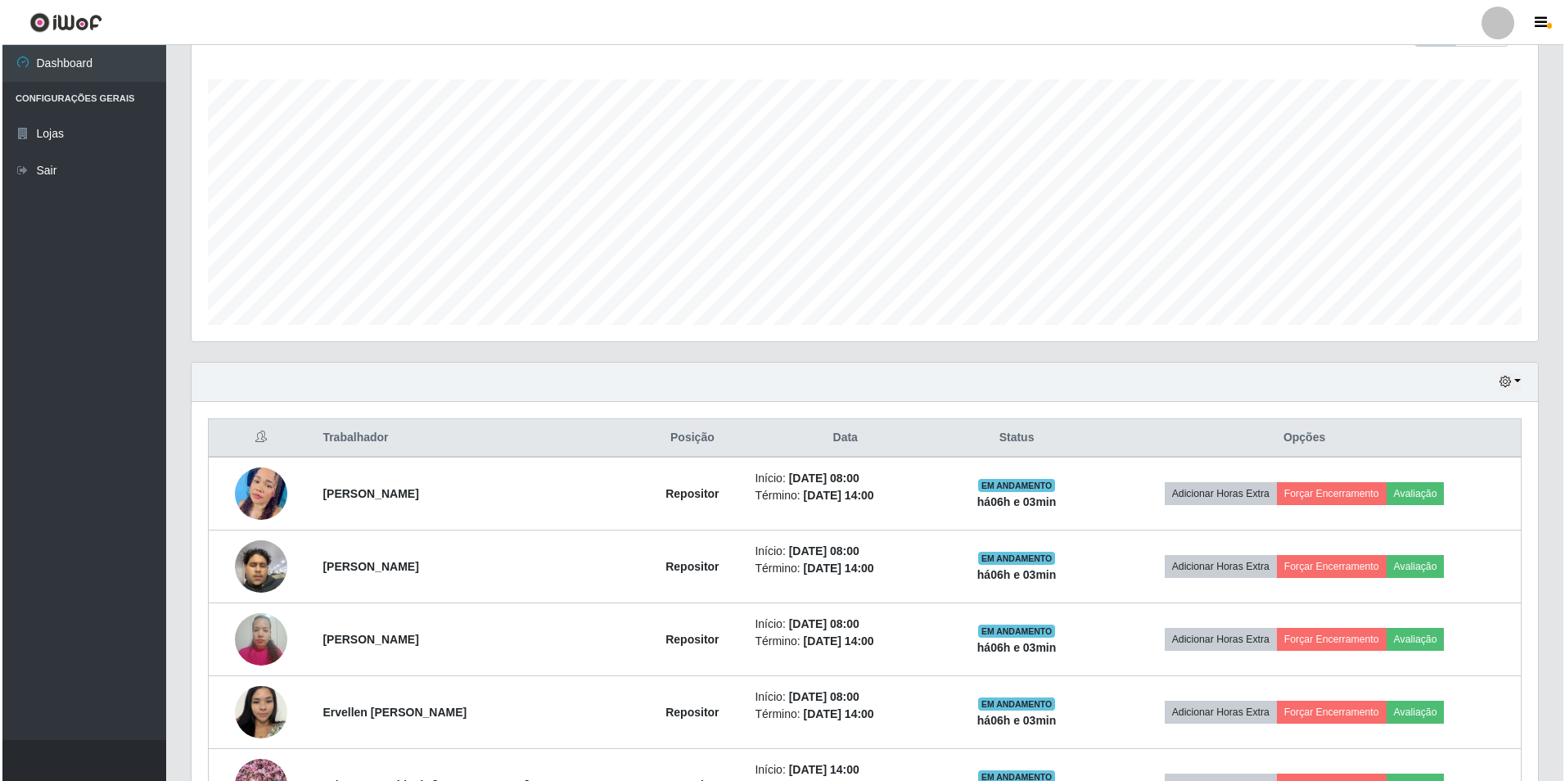
scroll to position [342, 0]
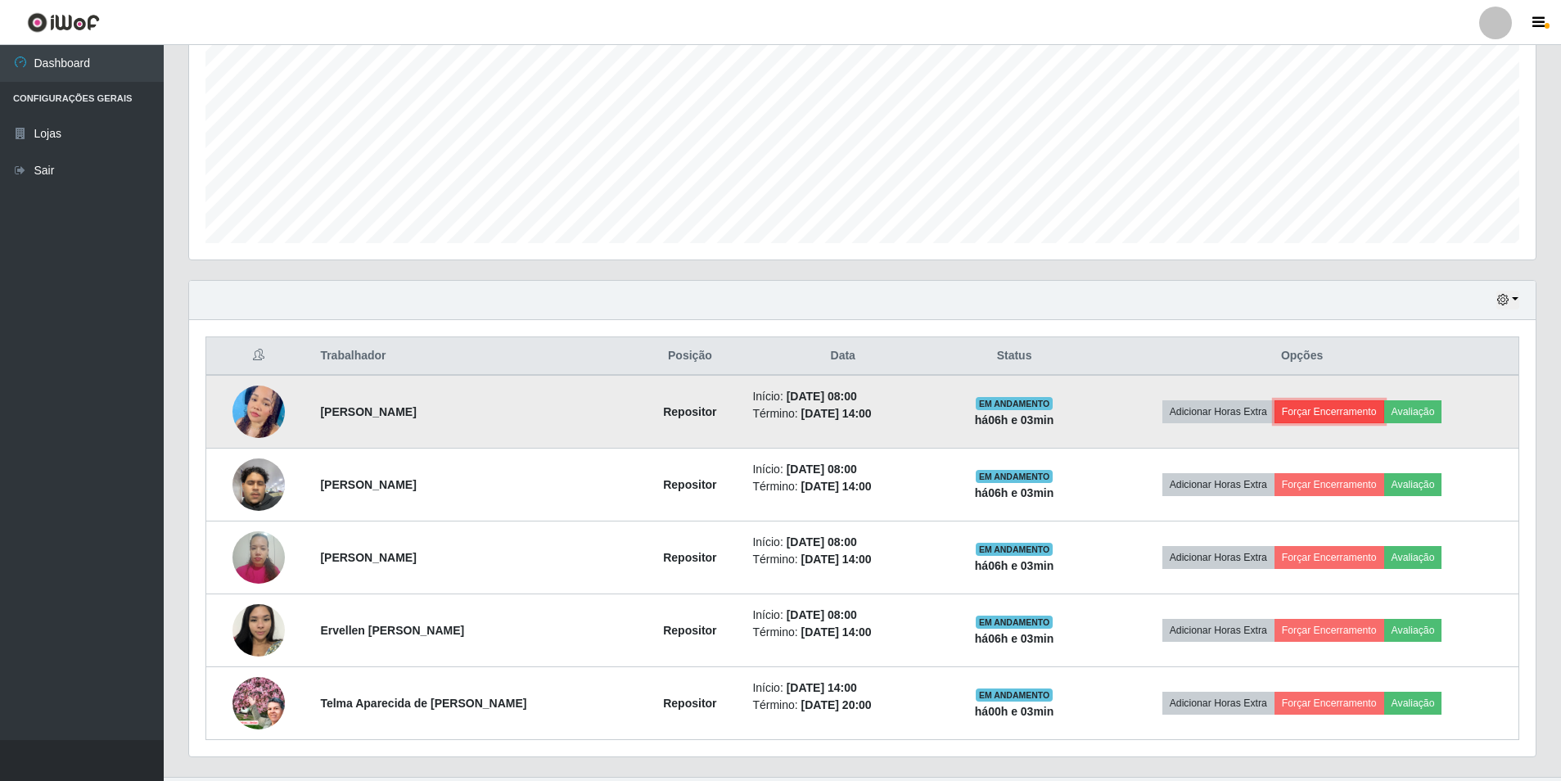
click at [1366, 413] on button "Forçar Encerramento" at bounding box center [1330, 411] width 110 height 23
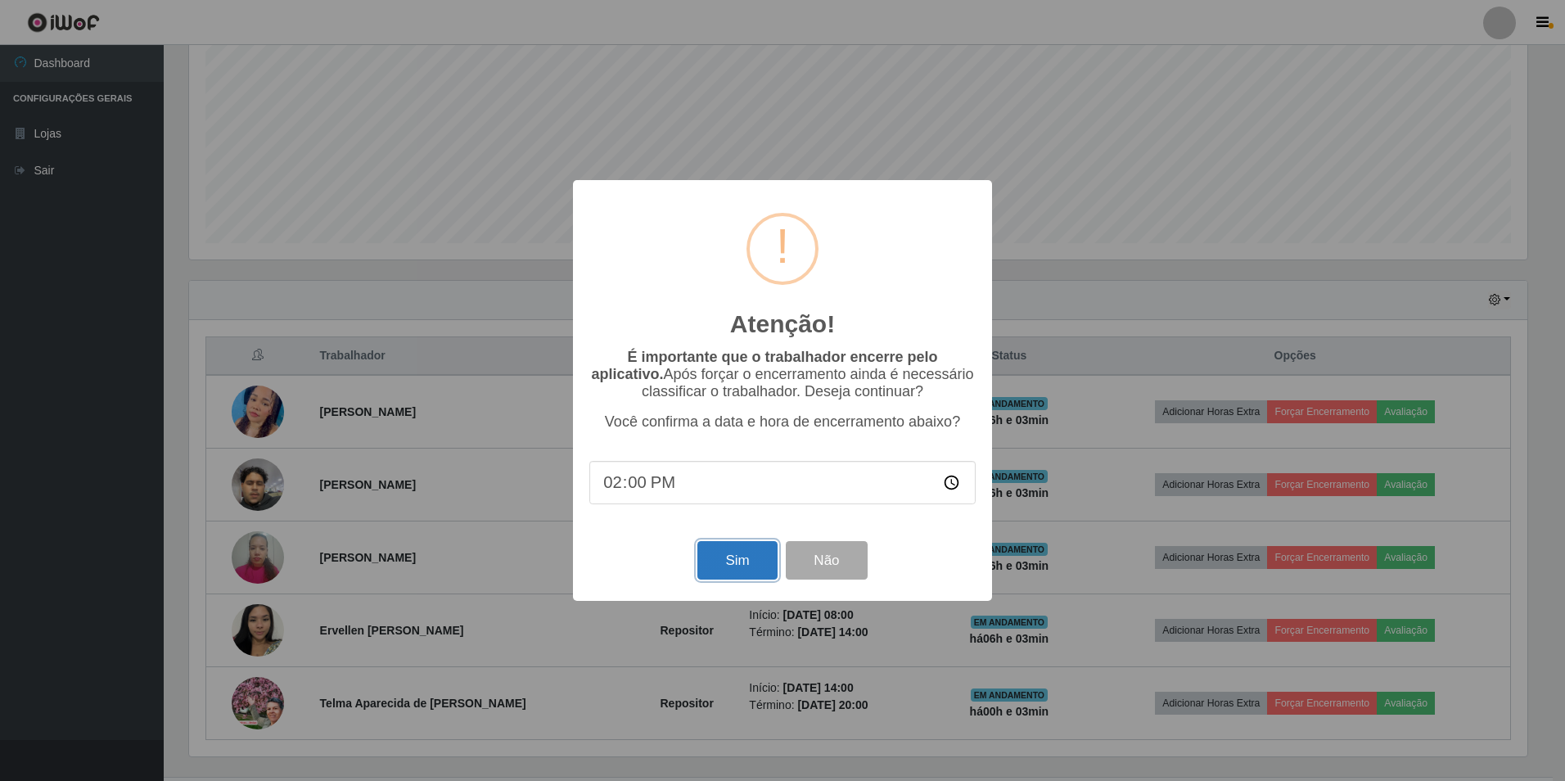
click at [734, 558] on button "Sim" at bounding box center [737, 560] width 79 height 38
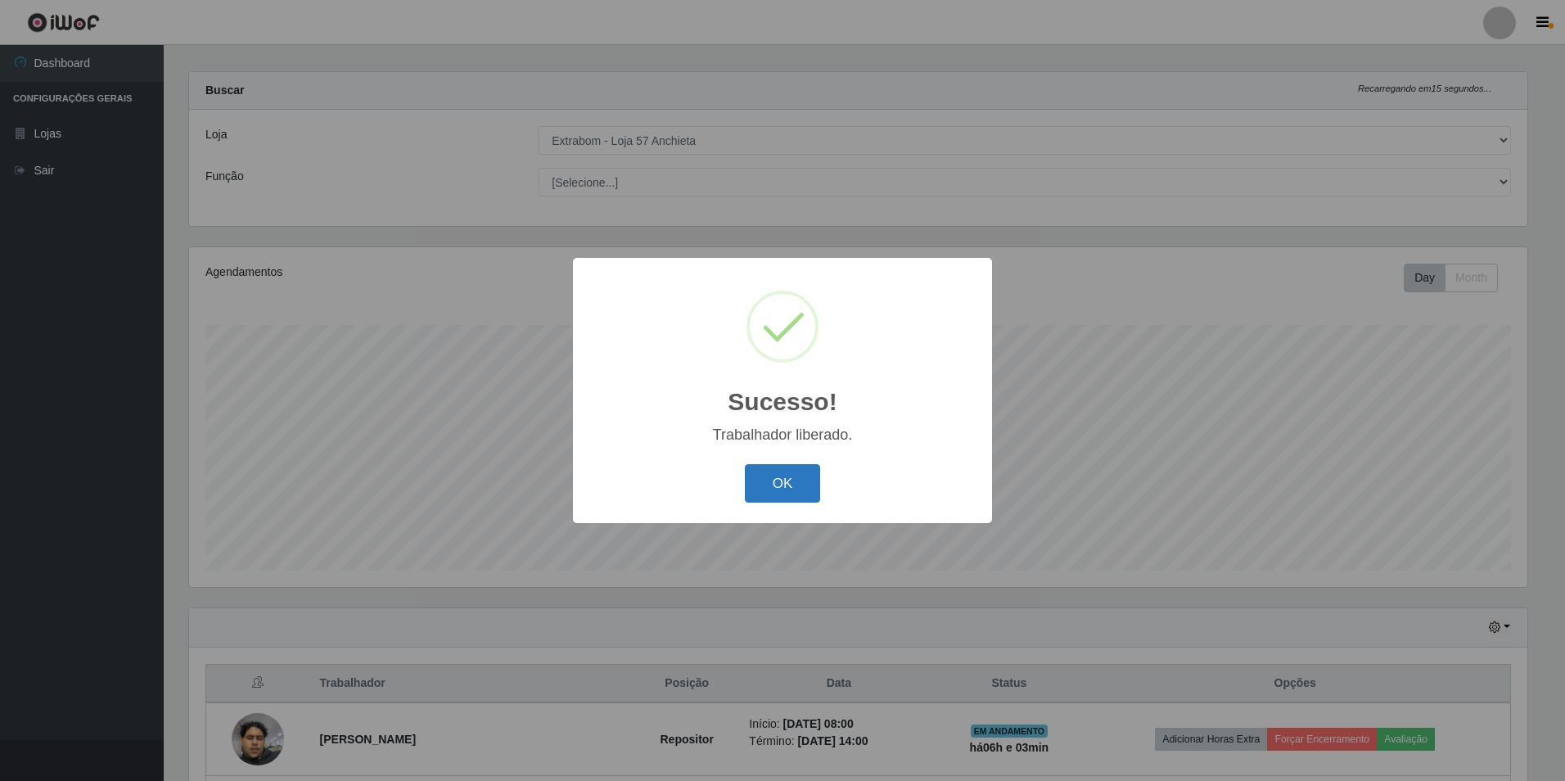
click at [773, 482] on button "OK" at bounding box center [783, 483] width 76 height 38
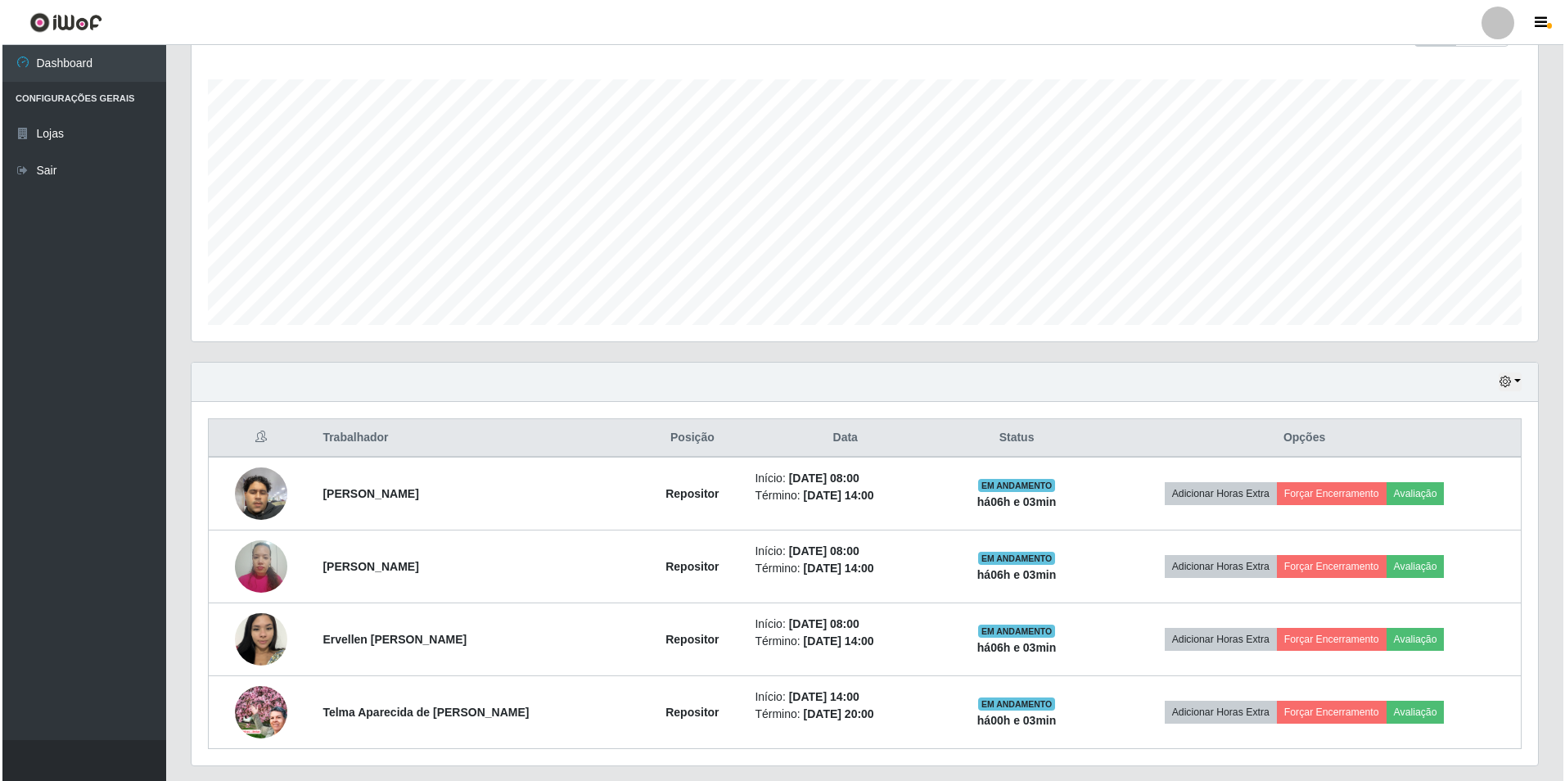
scroll to position [306, 0]
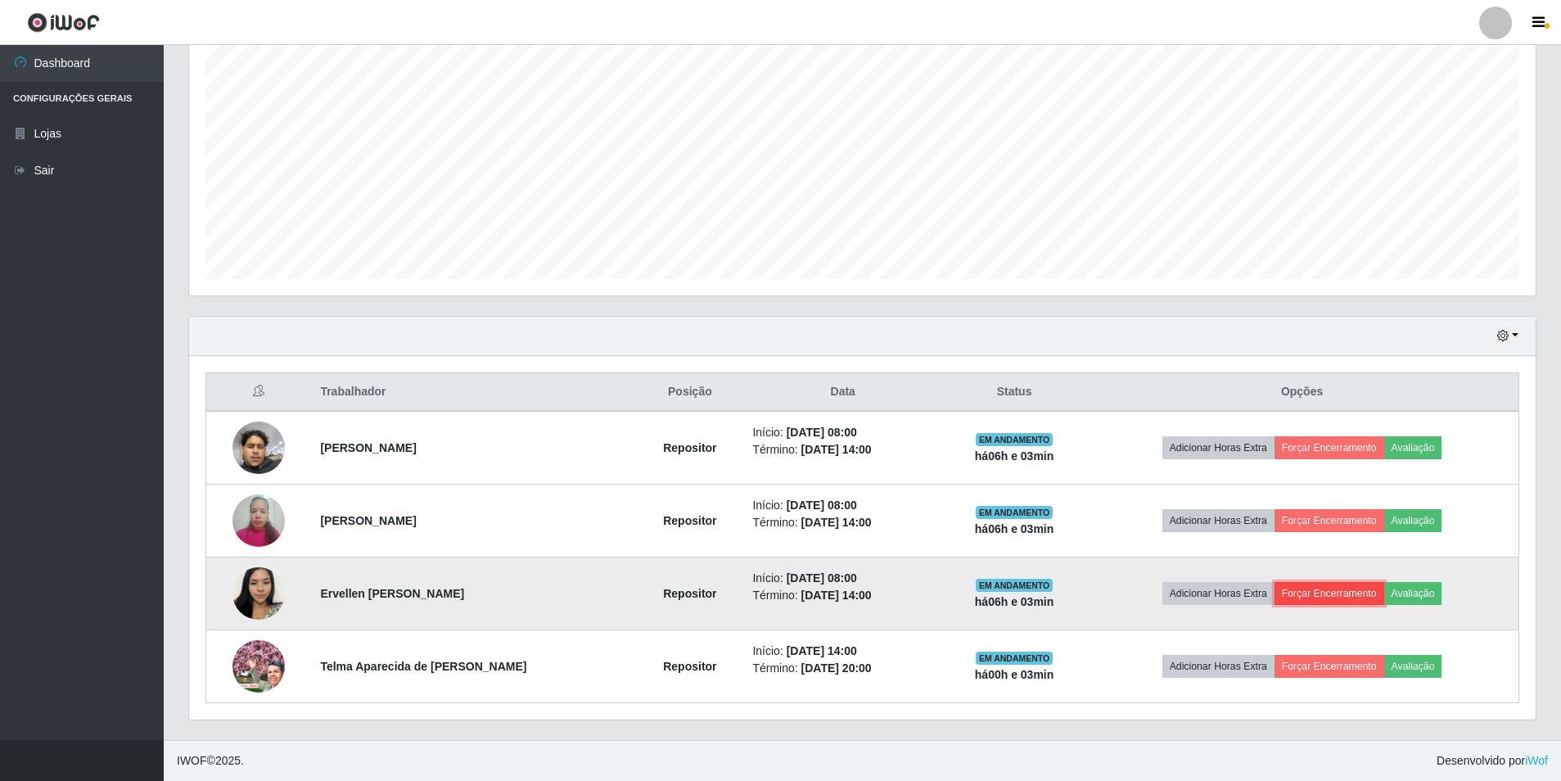
click at [1330, 591] on button "Forçar Encerramento" at bounding box center [1330, 593] width 110 height 23
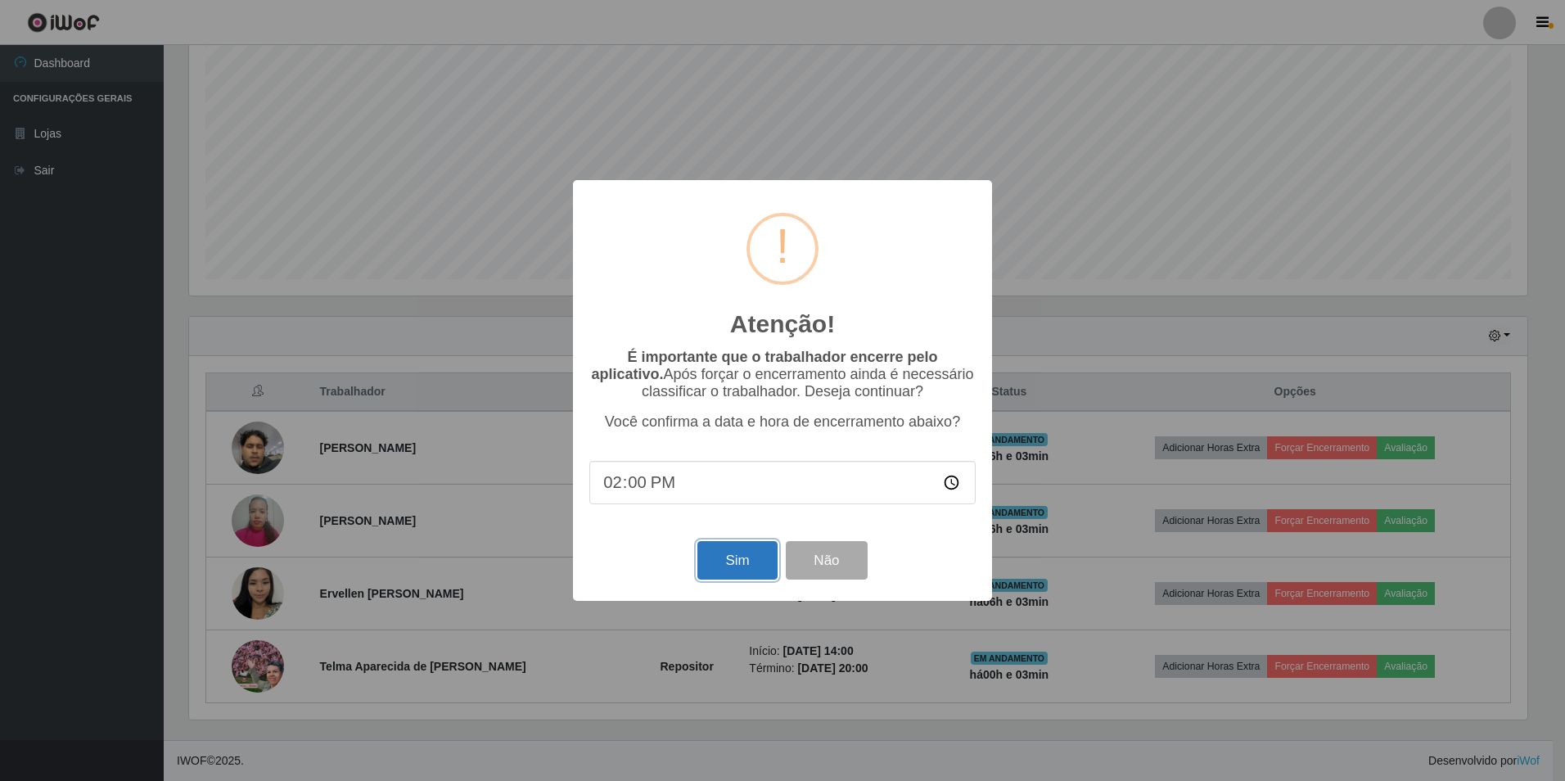
click at [724, 565] on button "Sim" at bounding box center [737, 560] width 79 height 38
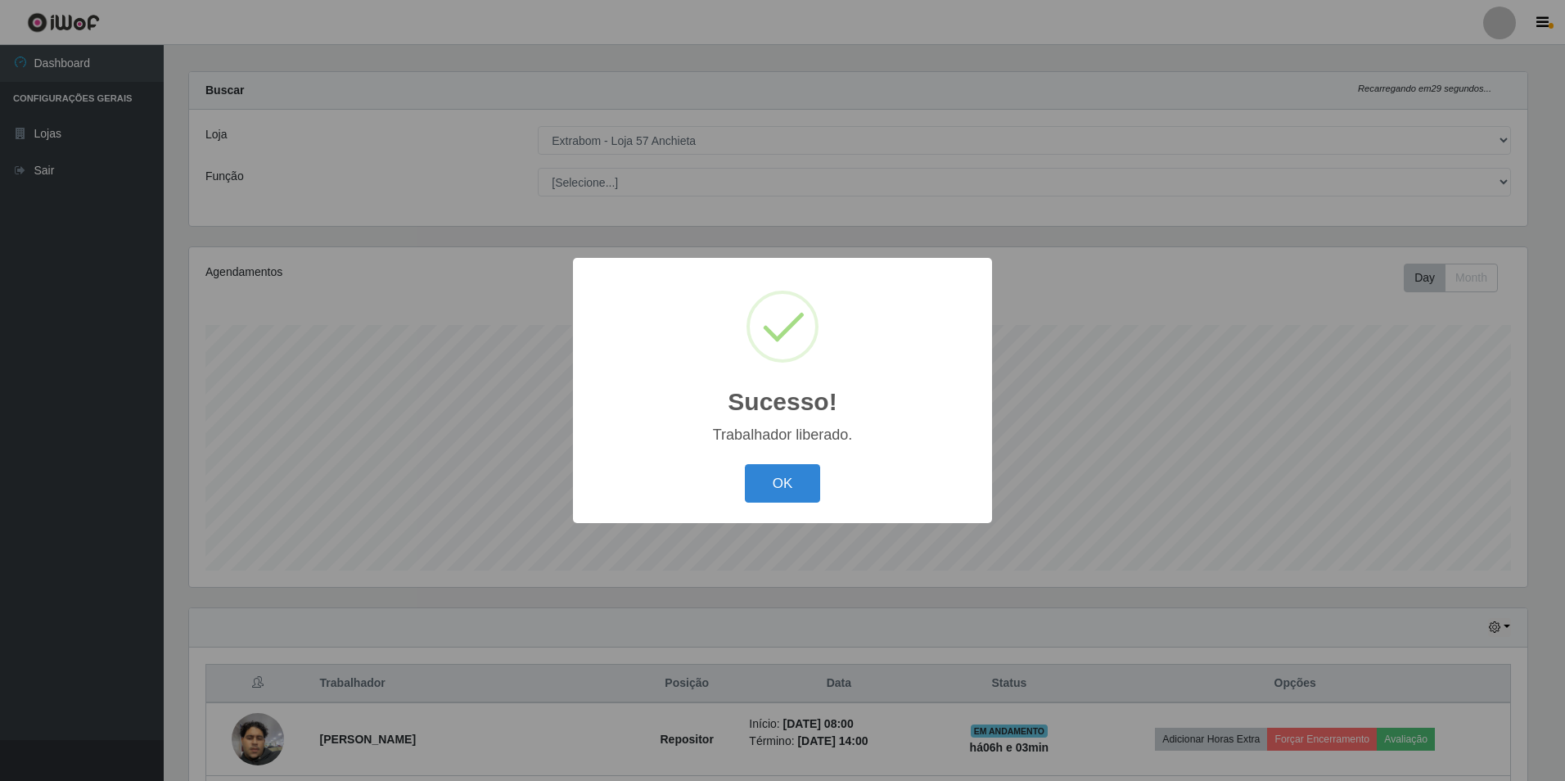
click at [783, 458] on div "Sucesso! × Trabalhador liberado. OK Cancel" at bounding box center [782, 390] width 419 height 265
drag, startPoint x: 783, startPoint y: 458, endPoint x: 783, endPoint y: 475, distance: 17.2
click at [783, 475] on button "OK" at bounding box center [783, 483] width 76 height 38
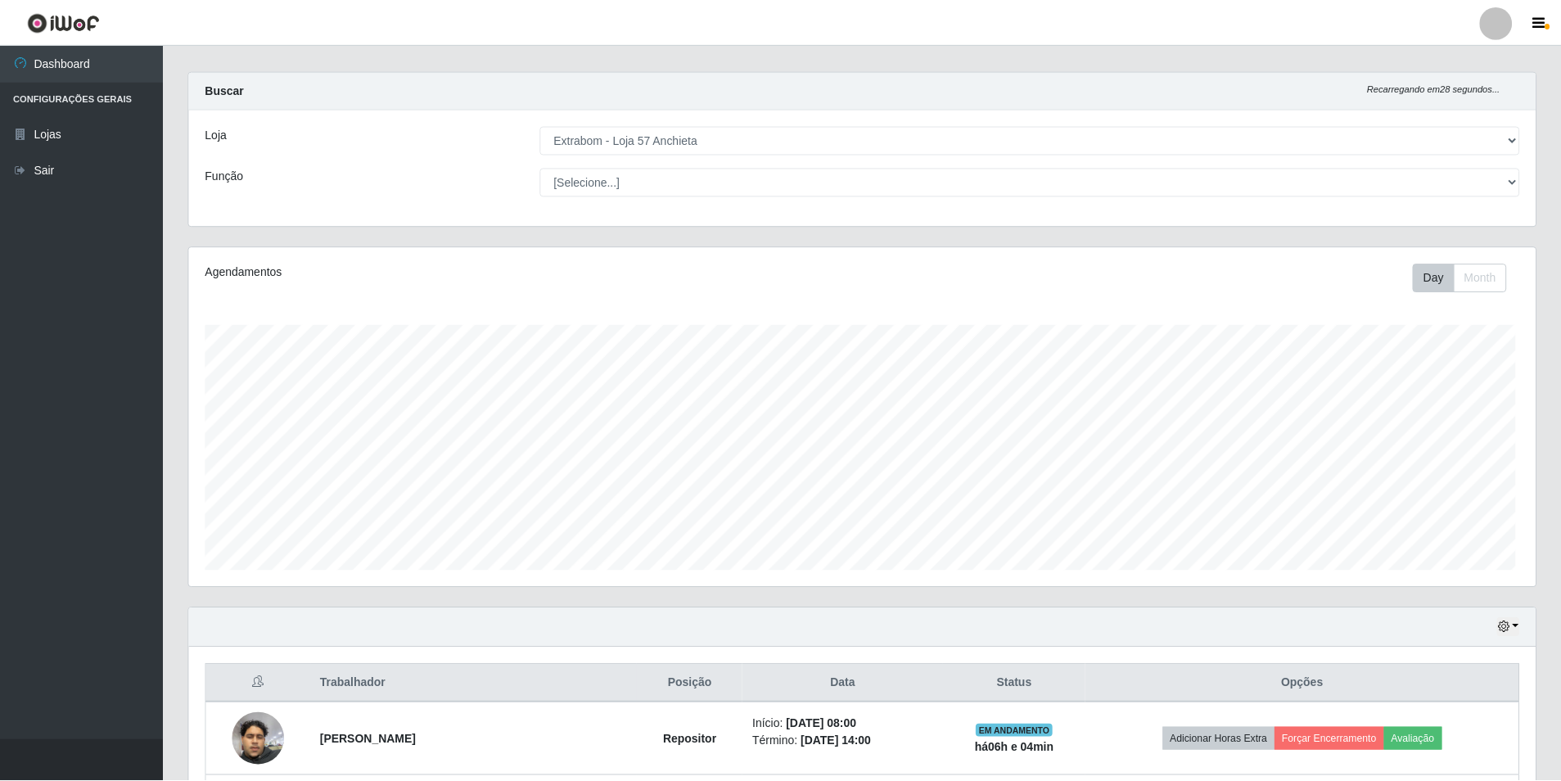
scroll to position [818351, 817344]
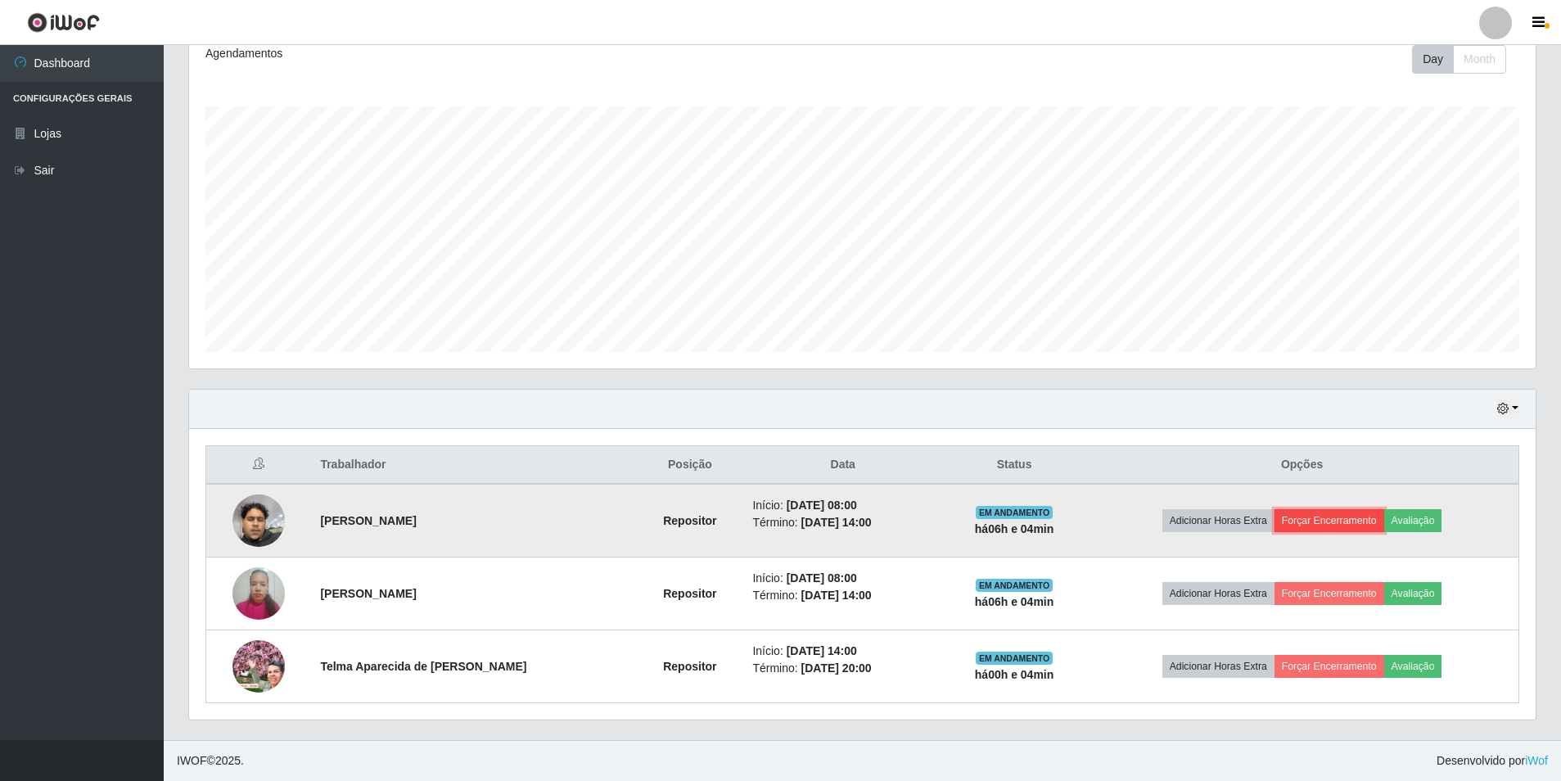
click at [1348, 528] on button "Forçar Encerramento" at bounding box center [1330, 520] width 110 height 23
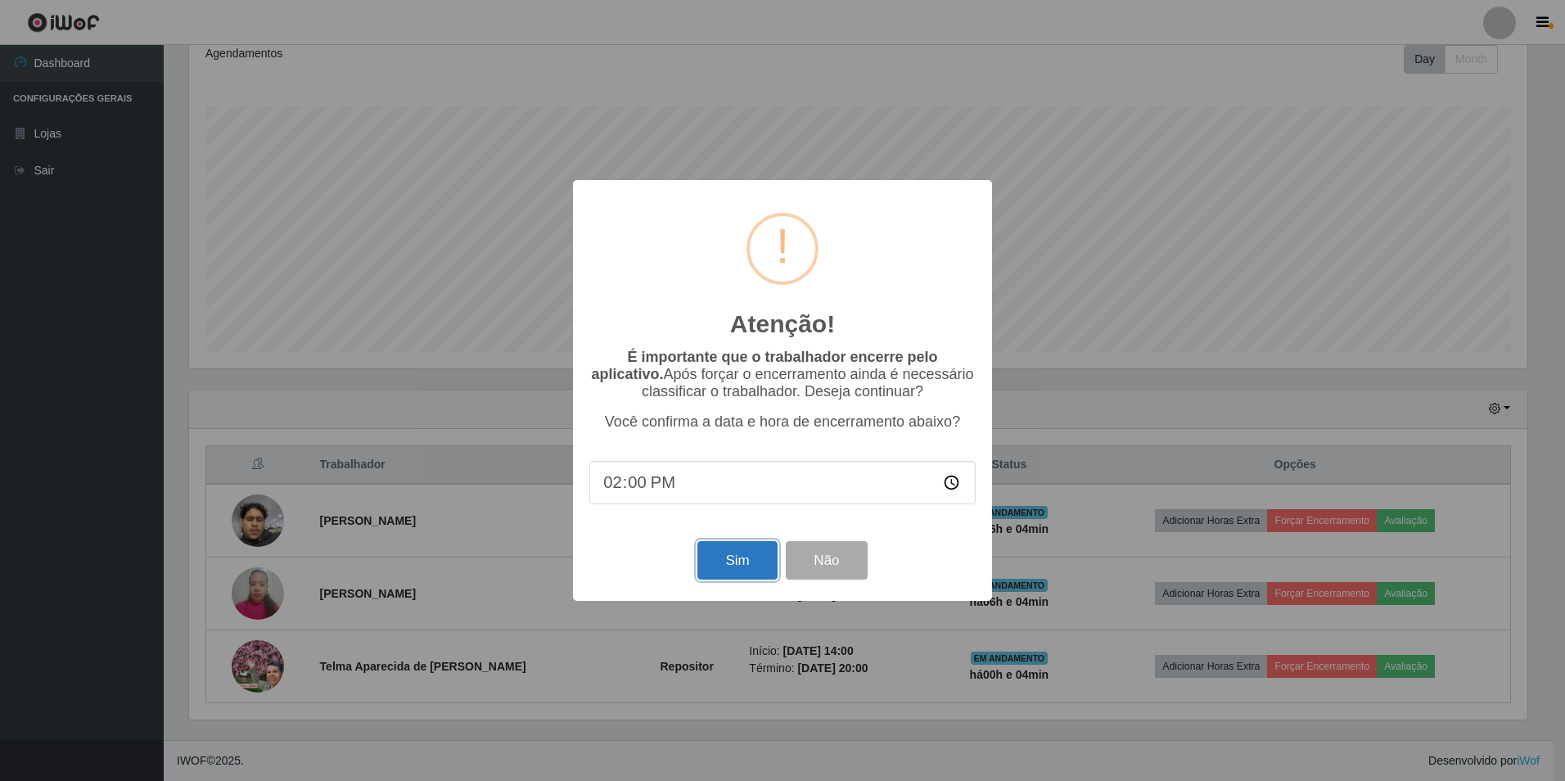
click at [714, 563] on button "Sim" at bounding box center [737, 560] width 79 height 38
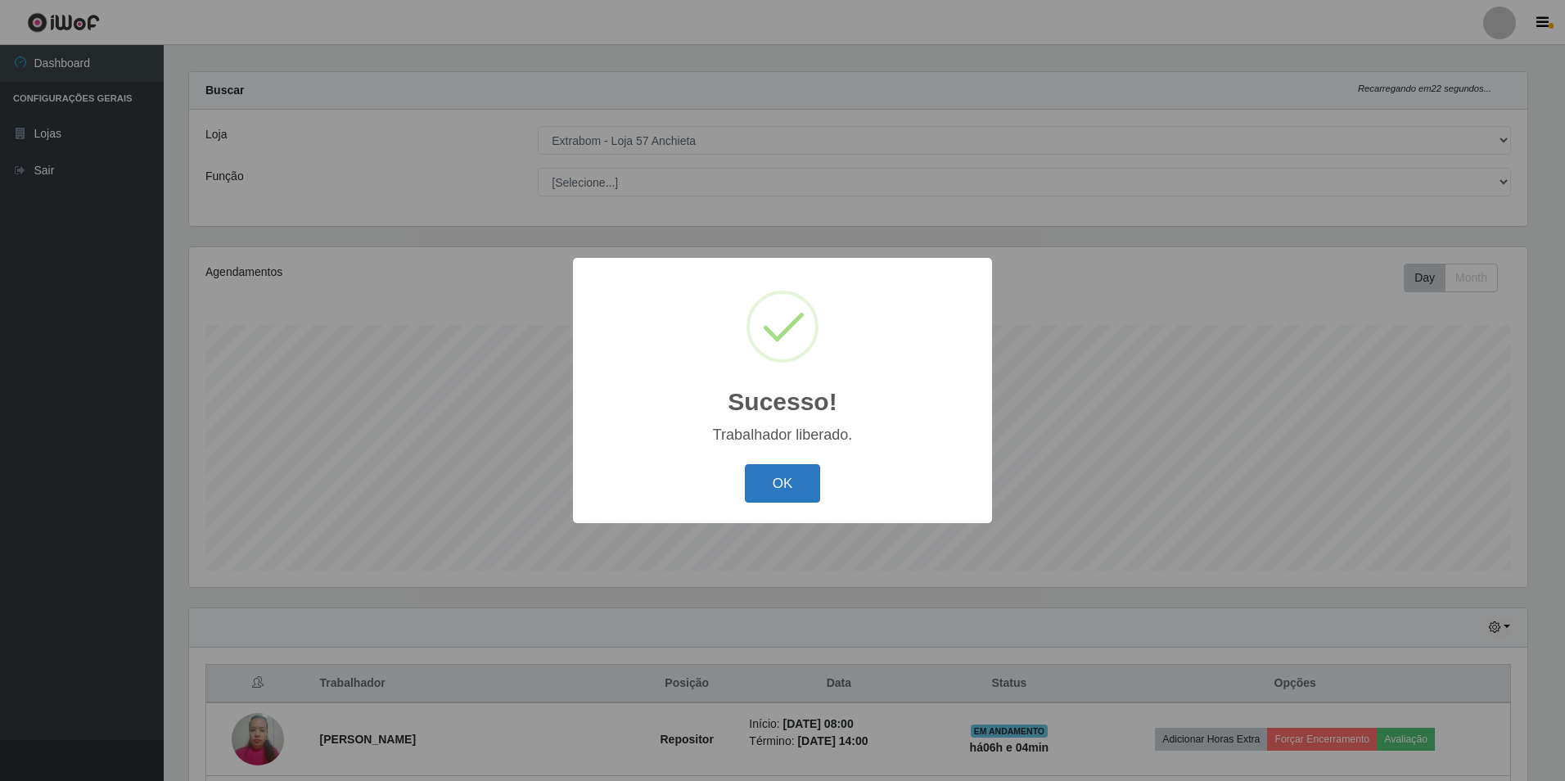
click at [805, 493] on button "OK" at bounding box center [783, 483] width 76 height 38
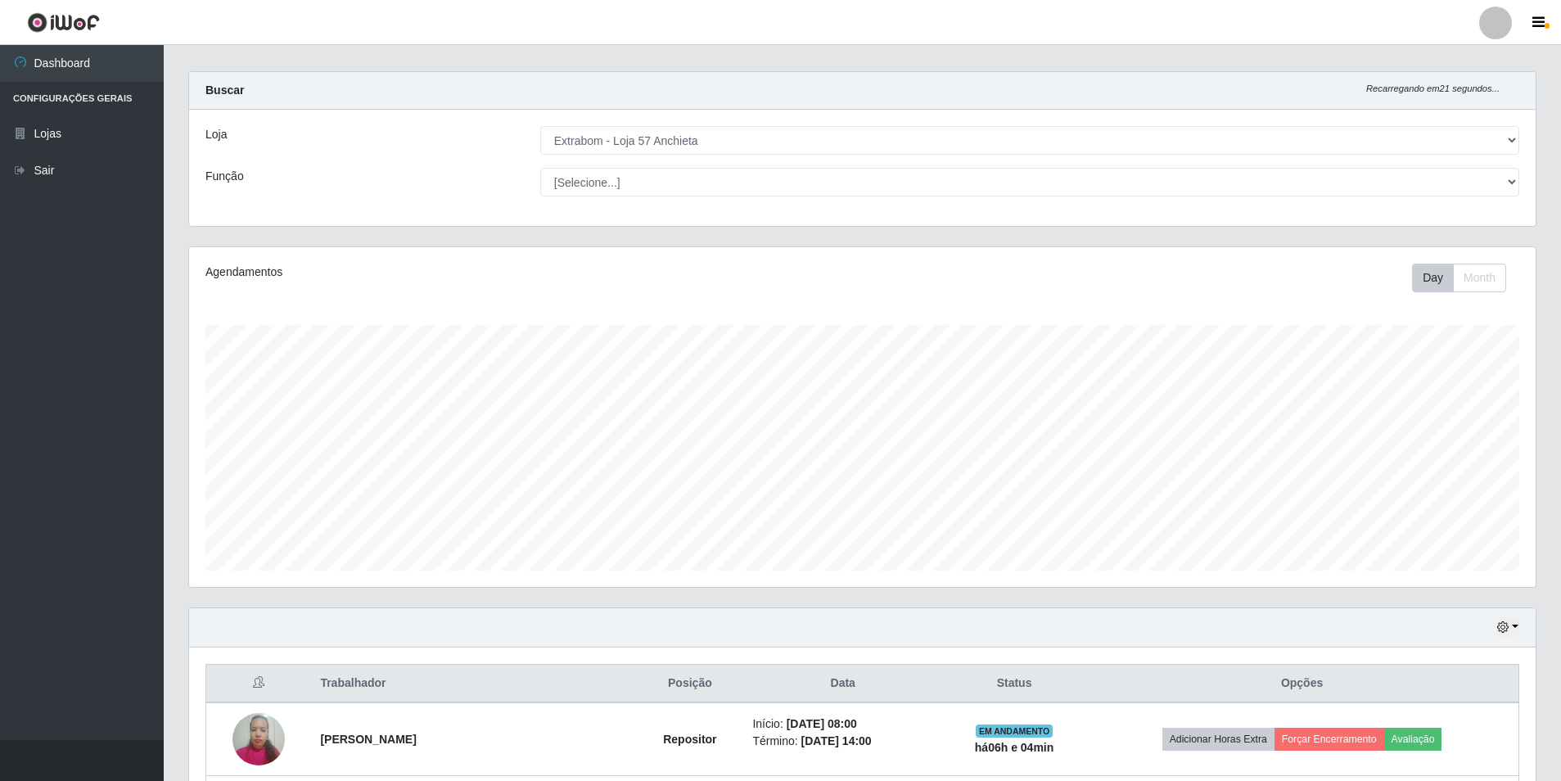
scroll to position [160, 0]
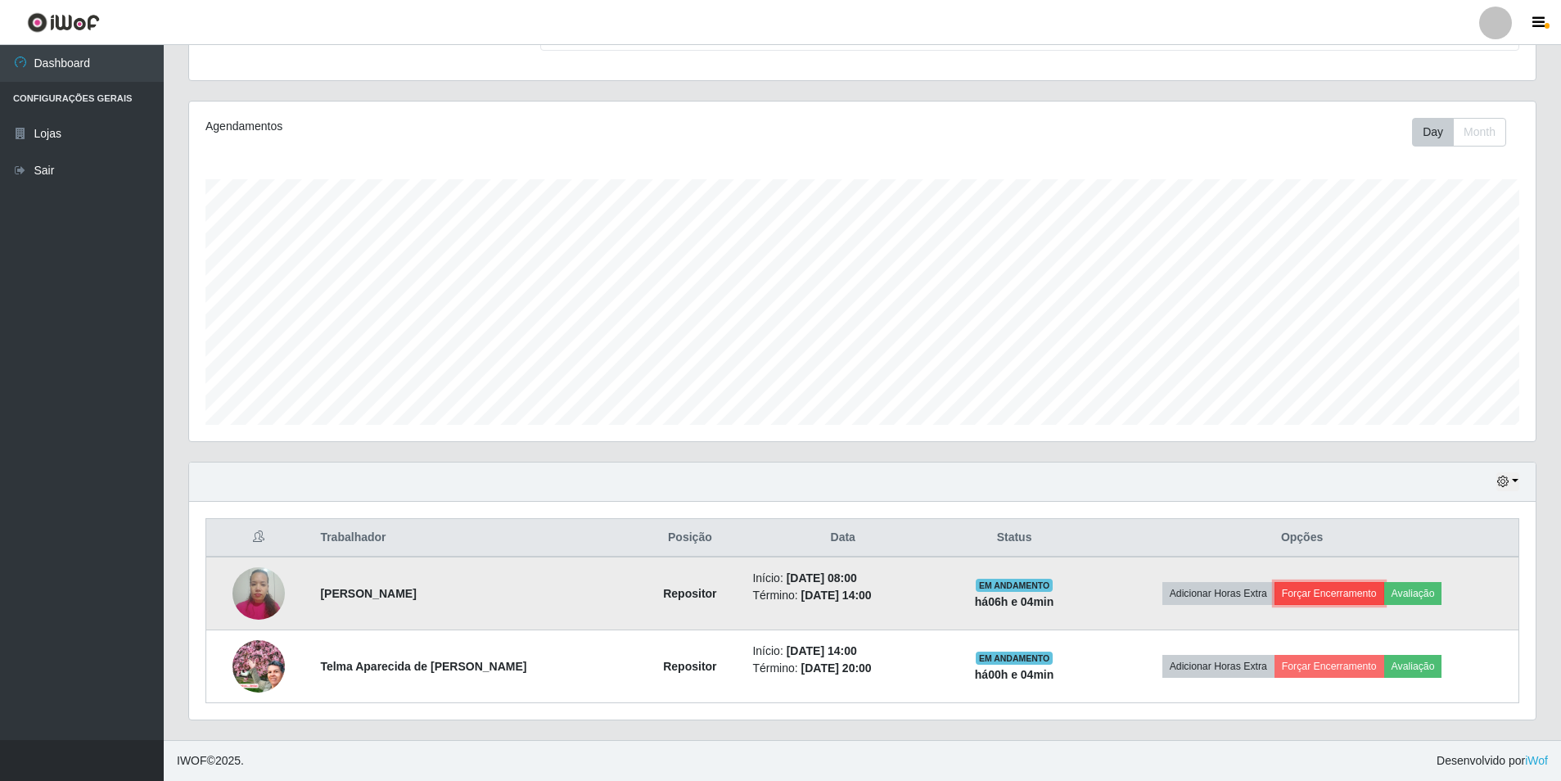
click at [1315, 605] on button "Forçar Encerramento" at bounding box center [1330, 593] width 110 height 23
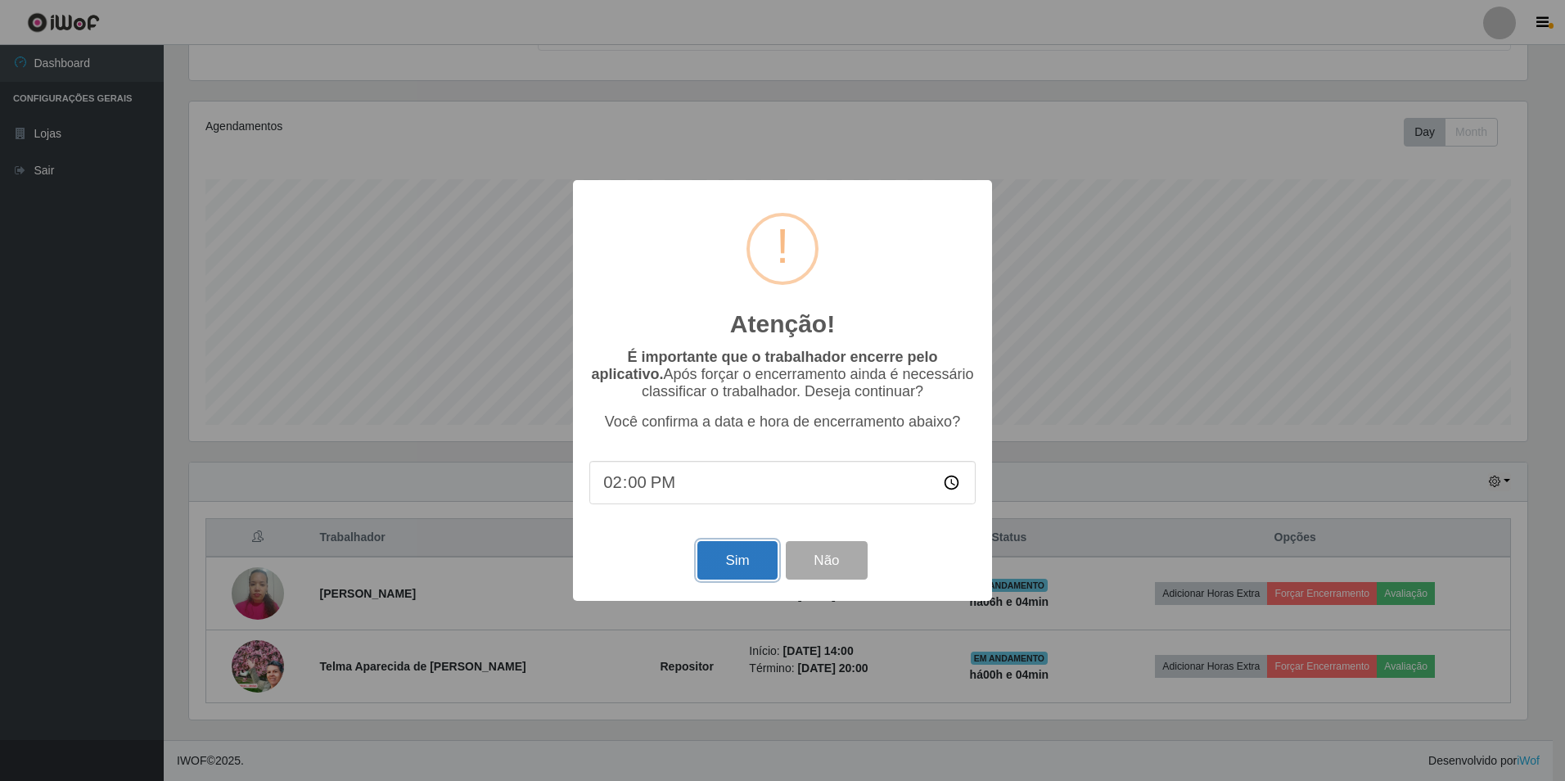
click at [733, 547] on button "Sim" at bounding box center [737, 560] width 79 height 38
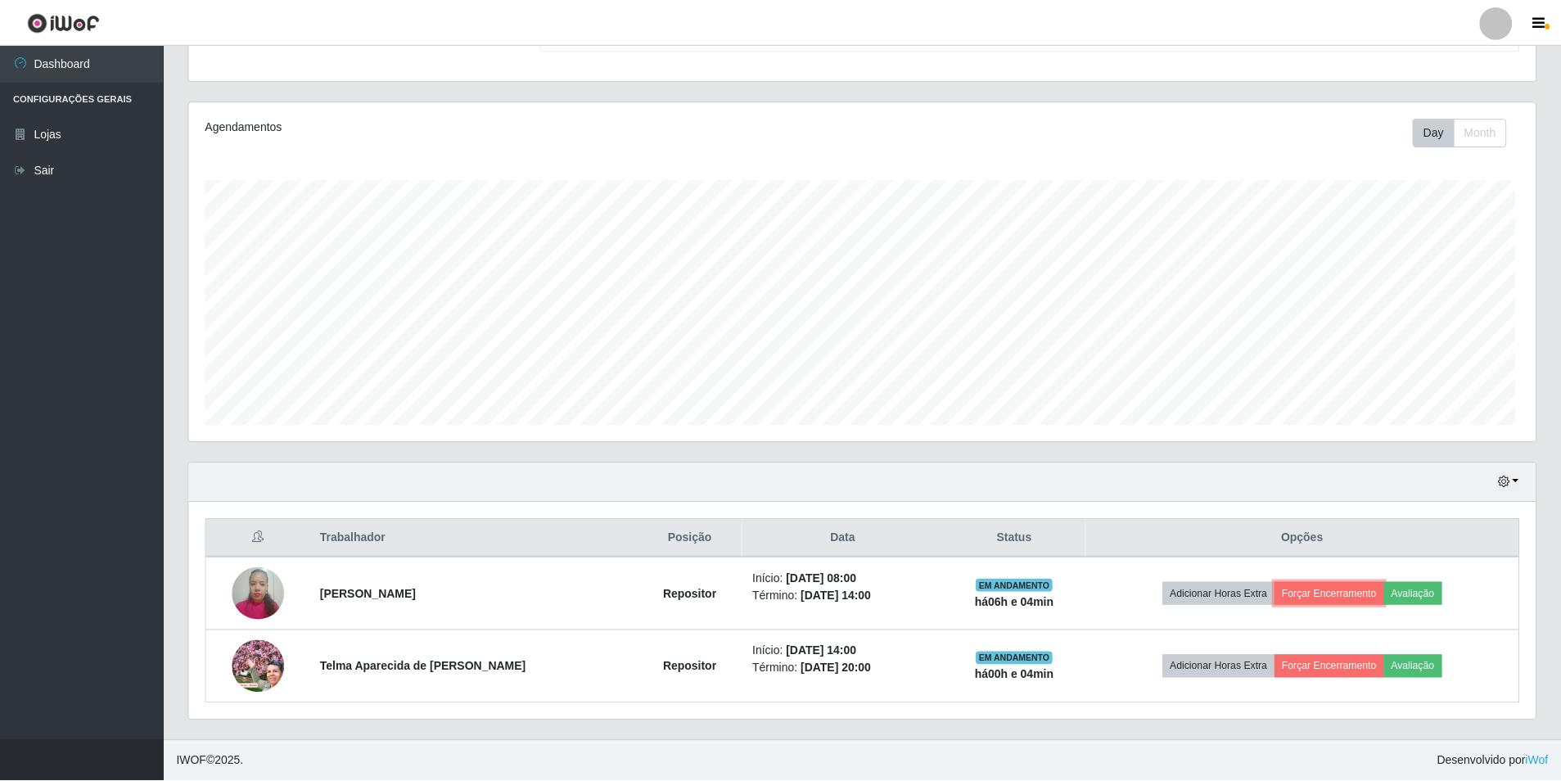
scroll to position [818351, 817344]
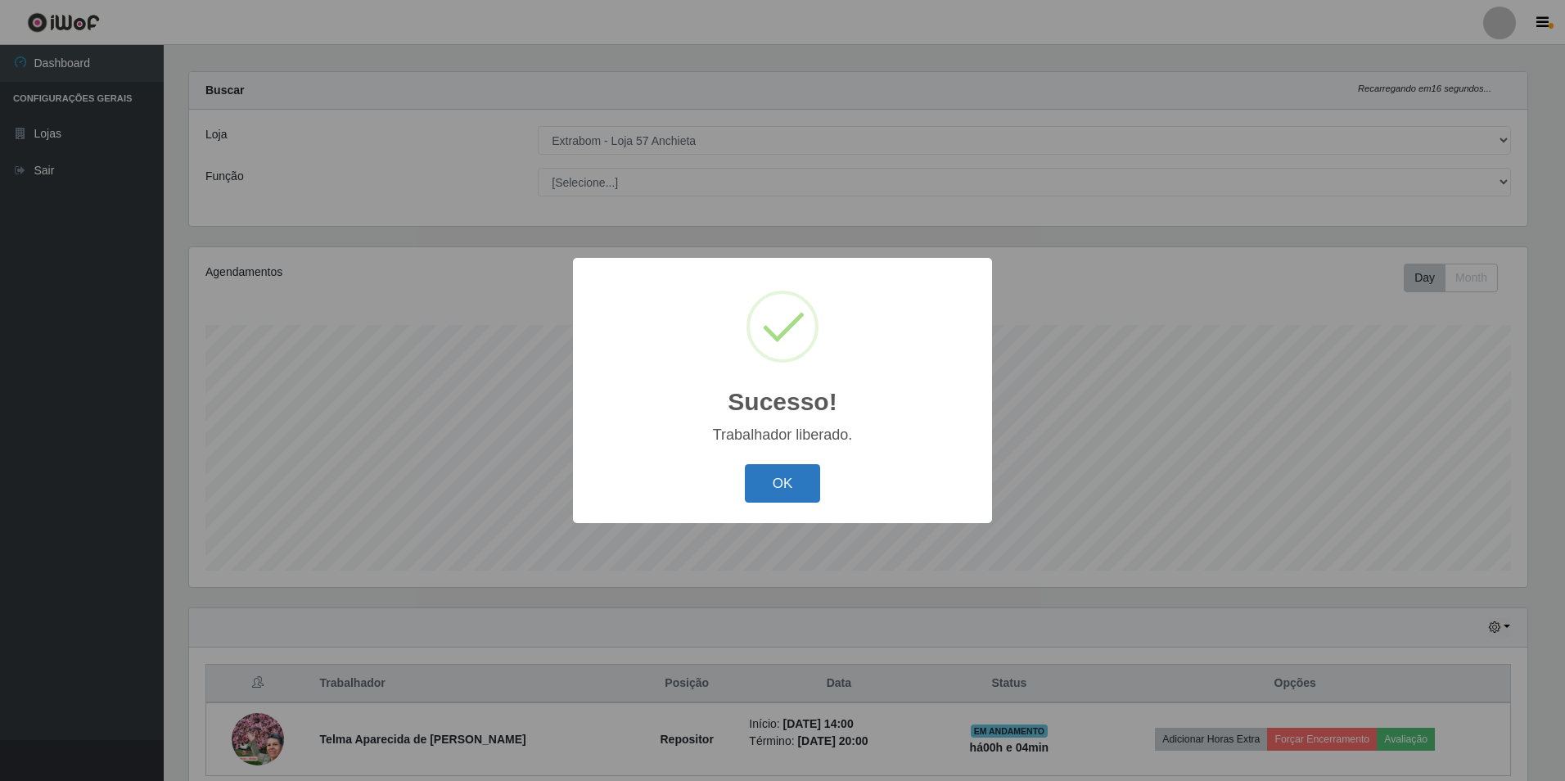
click at [800, 499] on button "OK" at bounding box center [783, 483] width 76 height 38
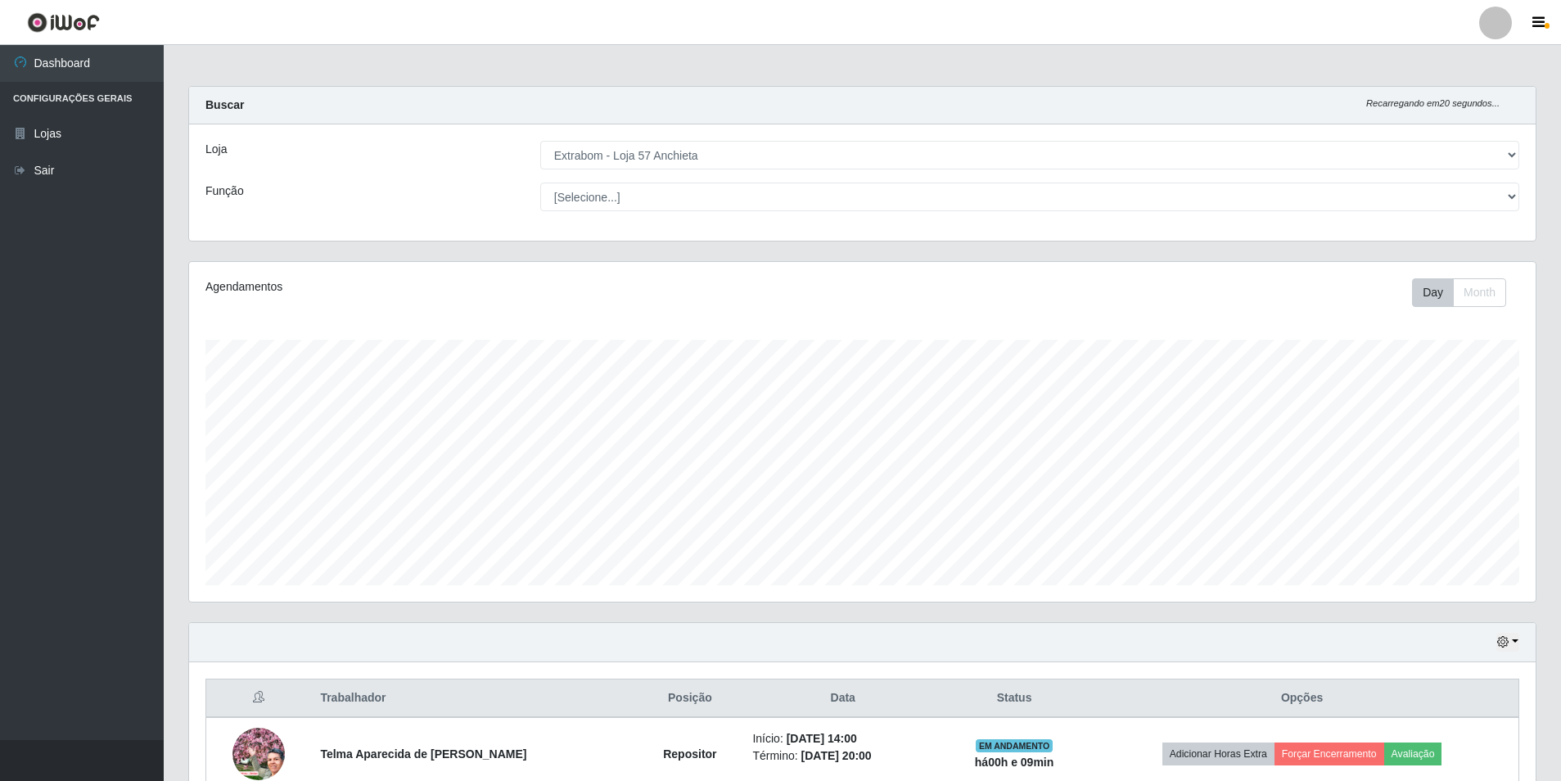
scroll to position [88, 0]
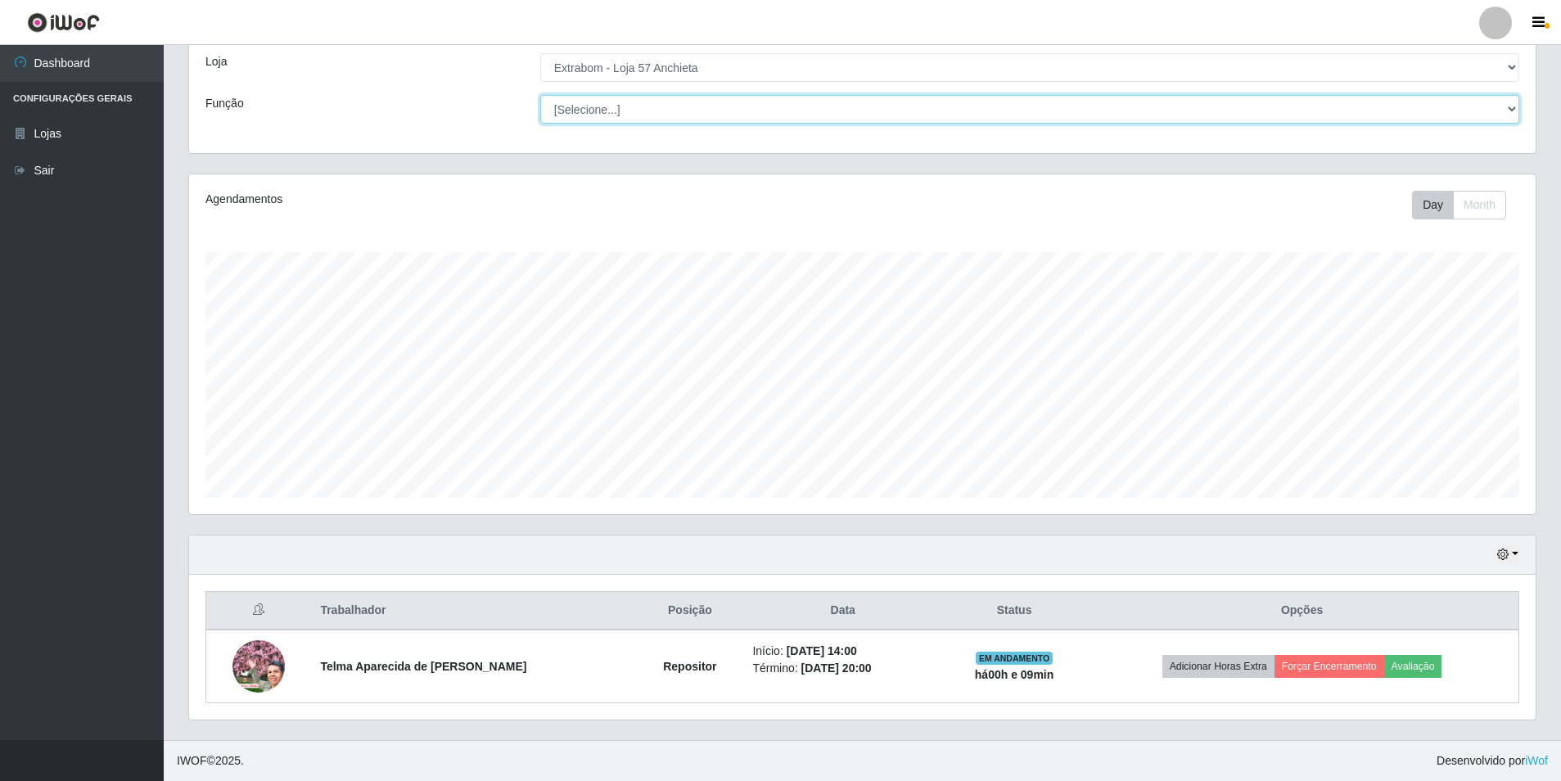
click at [1512, 106] on select "[Selecione...] Repositor Repositor + Repositor ++" at bounding box center [1029, 109] width 979 height 29
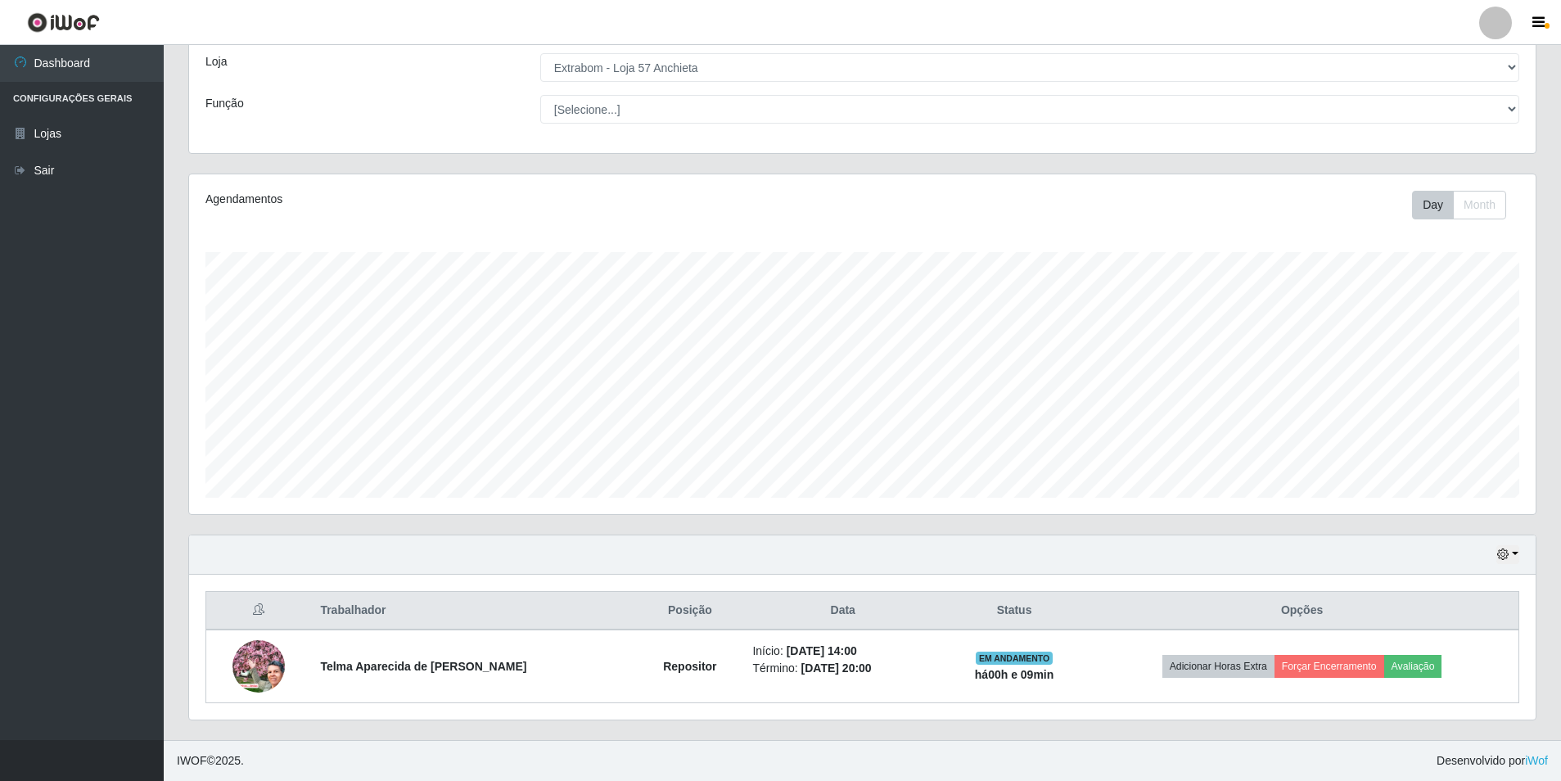
click at [1194, 750] on footer "IWOF © 2025 . Desenvolvido por iWof" at bounding box center [863, 760] width 1398 height 41
